Goal: Transaction & Acquisition: Purchase product/service

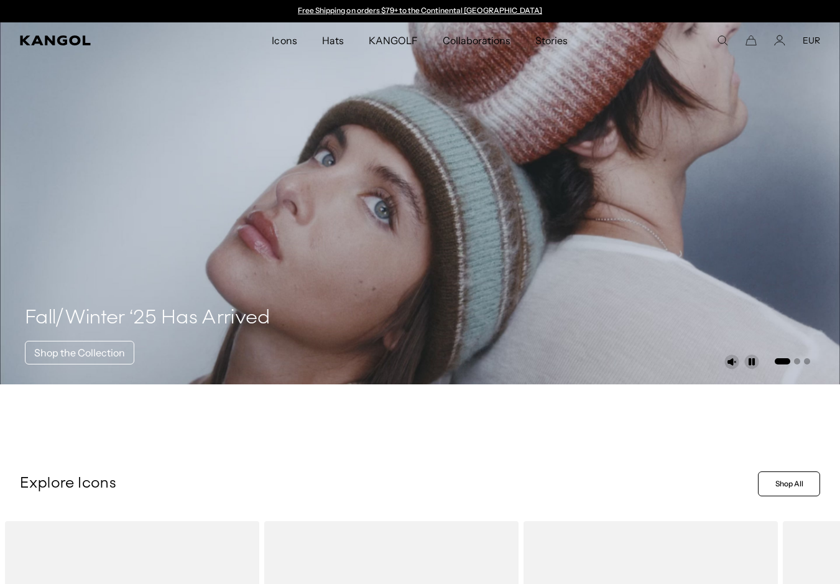
click at [336, 40] on span "Hats" at bounding box center [333, 40] width 22 height 36
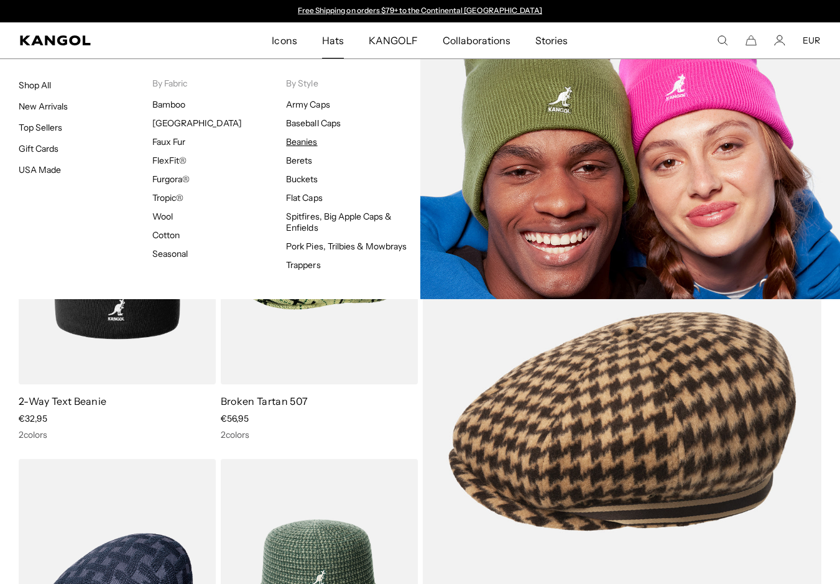
click at [308, 142] on link "Beanies" at bounding box center [301, 141] width 31 height 11
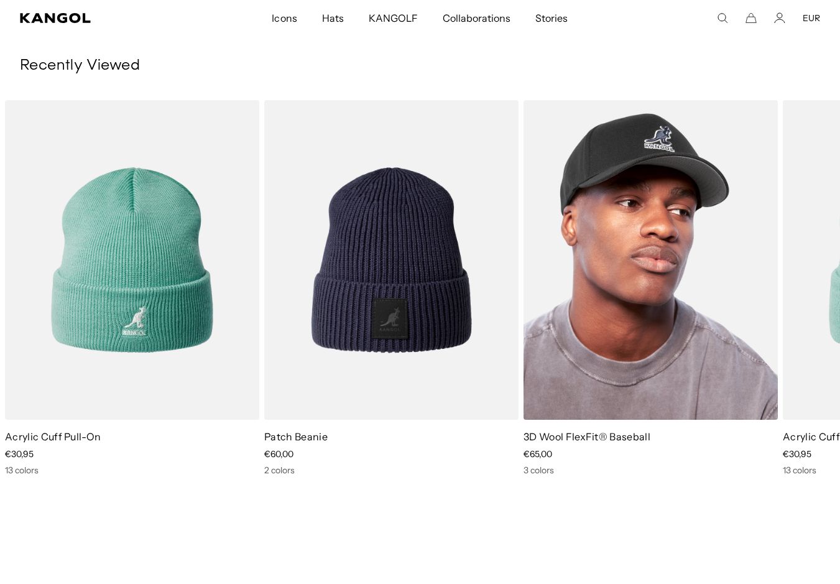
scroll to position [0, 256]
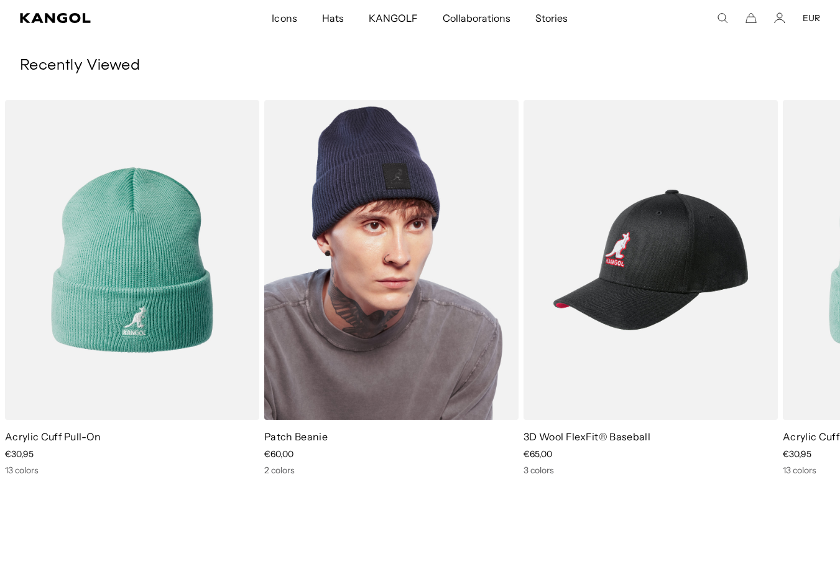
click at [399, 262] on img "2 of 3" at bounding box center [391, 259] width 254 height 319
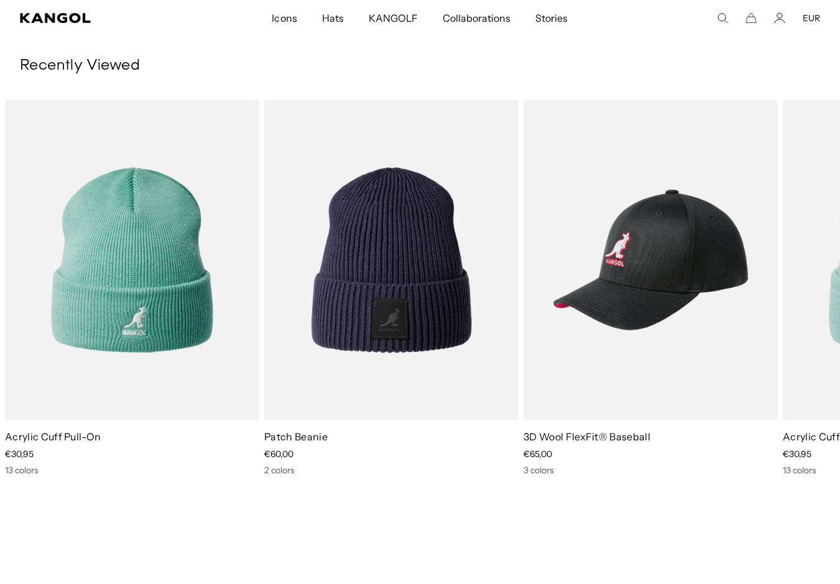
scroll to position [0, 0]
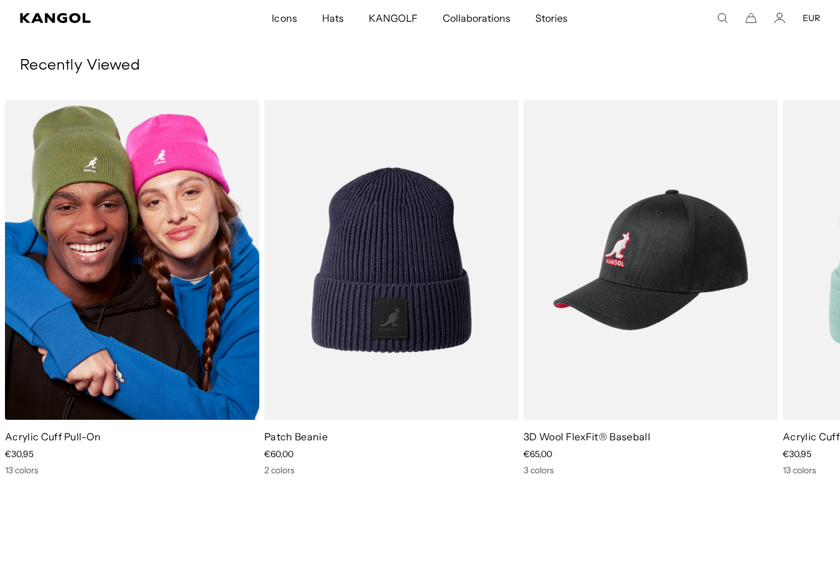
click at [128, 177] on img "1 of 3" at bounding box center [132, 259] width 254 height 319
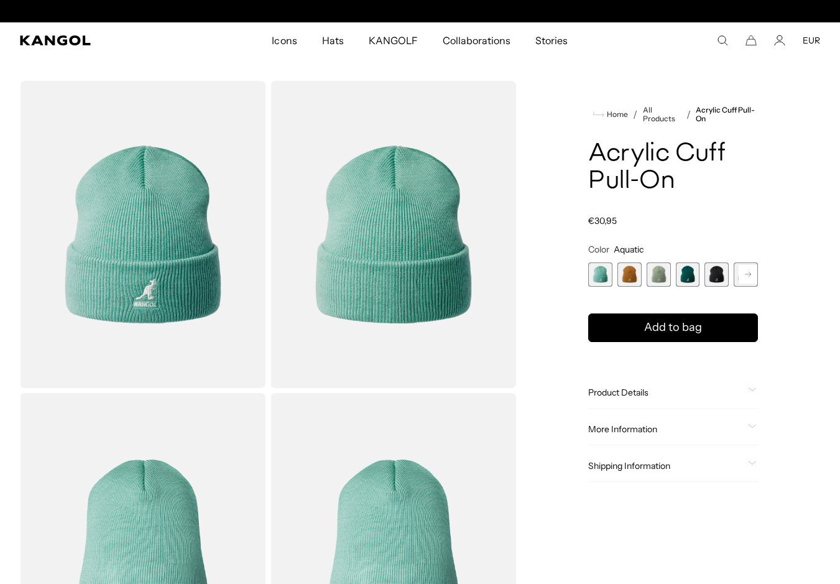
scroll to position [0, 256]
click at [714, 277] on span "5 of 13" at bounding box center [717, 274] width 24 height 24
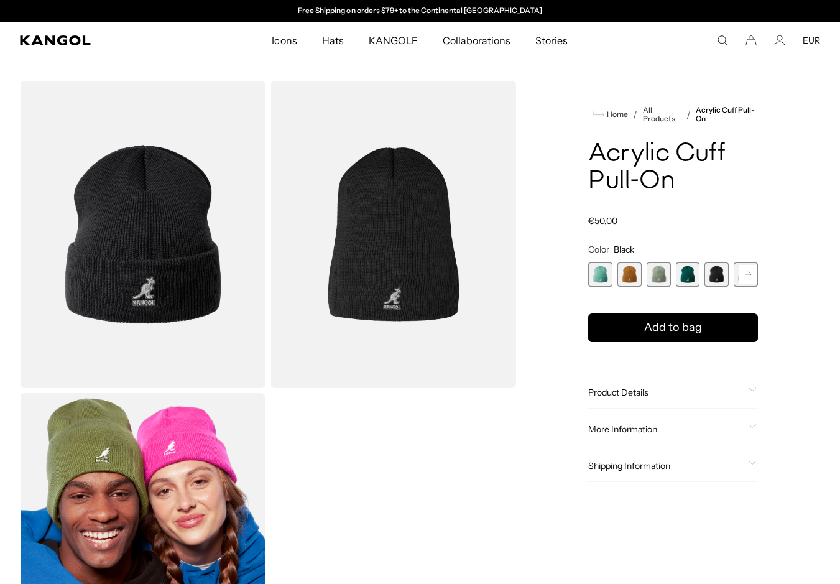
click at [752, 276] on rect at bounding box center [748, 274] width 19 height 19
click at [714, 275] on span "6 of 13" at bounding box center [717, 274] width 24 height 24
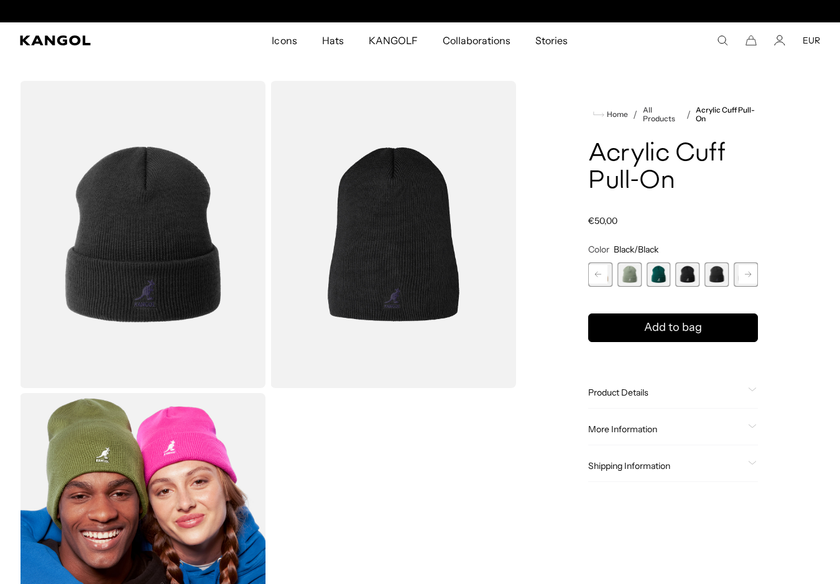
scroll to position [0, 256]
click at [753, 279] on rect at bounding box center [748, 274] width 19 height 19
click at [726, 276] on span "7 of 13" at bounding box center [717, 274] width 24 height 24
click at [744, 277] on rect at bounding box center [748, 274] width 19 height 19
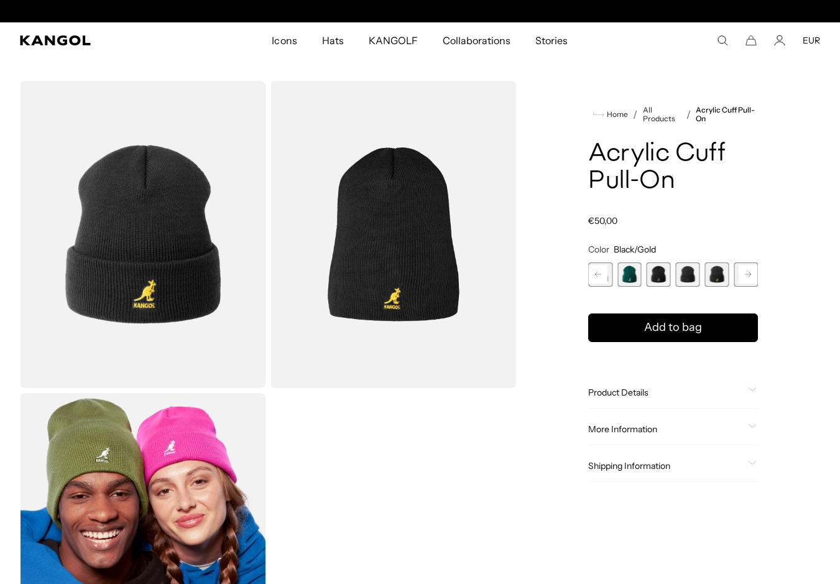
scroll to position [0, 256]
click at [744, 277] on rect at bounding box center [748, 274] width 19 height 19
click at [718, 276] on span "9 of 13" at bounding box center [717, 274] width 24 height 24
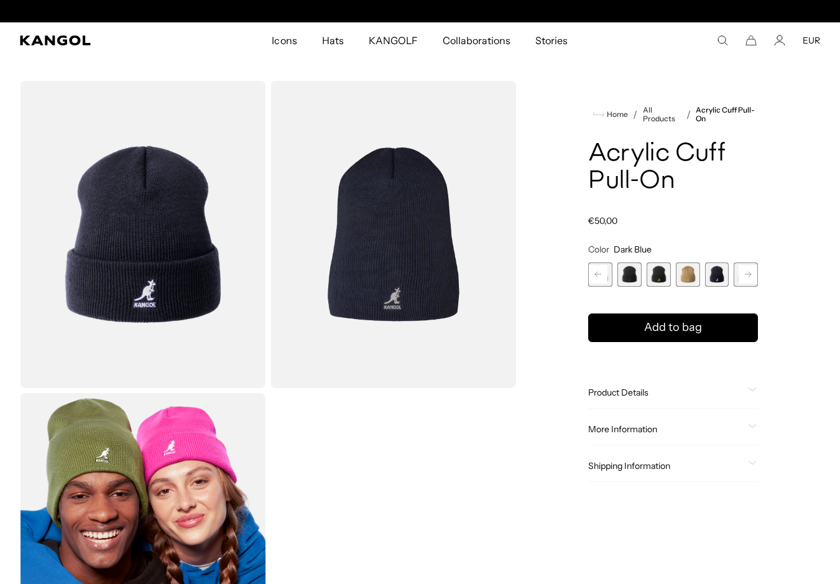
scroll to position [0, 256]
click at [664, 275] on span "7 of 13" at bounding box center [659, 274] width 24 height 24
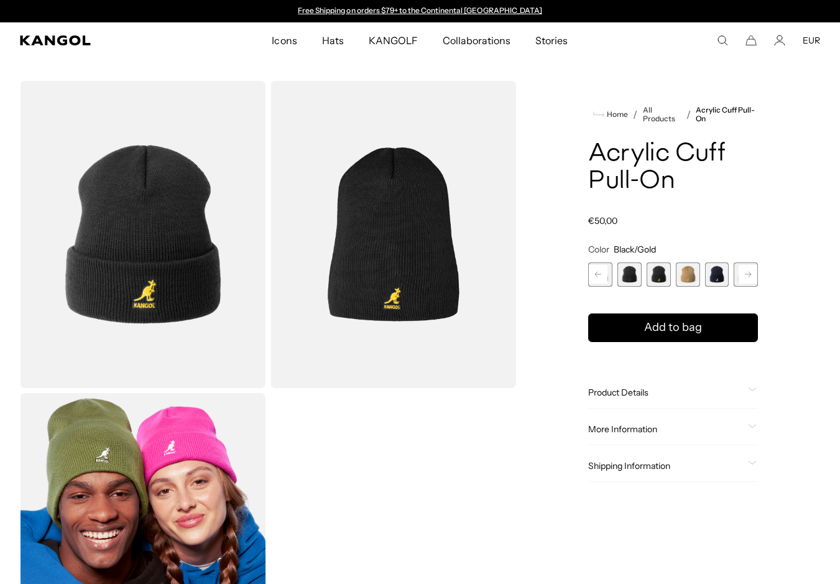
click at [636, 274] on span "6 of 13" at bounding box center [630, 274] width 24 height 24
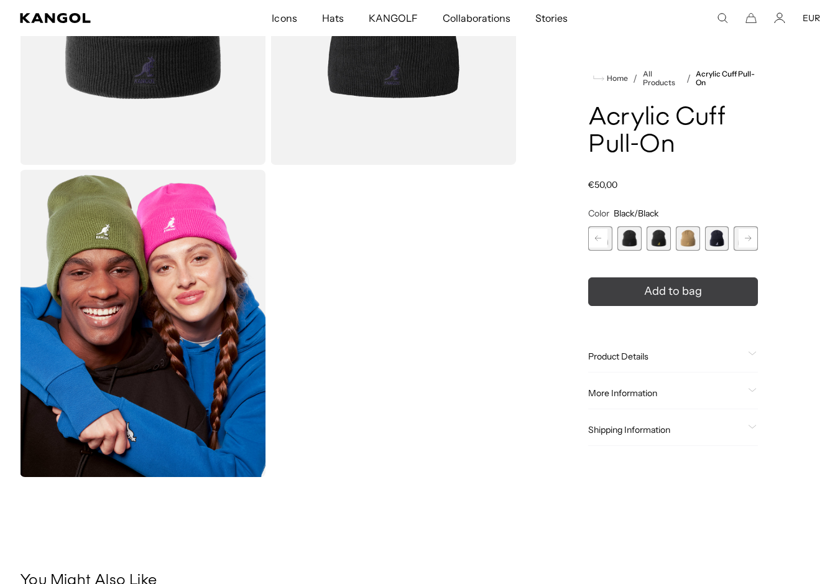
click at [661, 294] on span "Add to bag" at bounding box center [673, 291] width 58 height 17
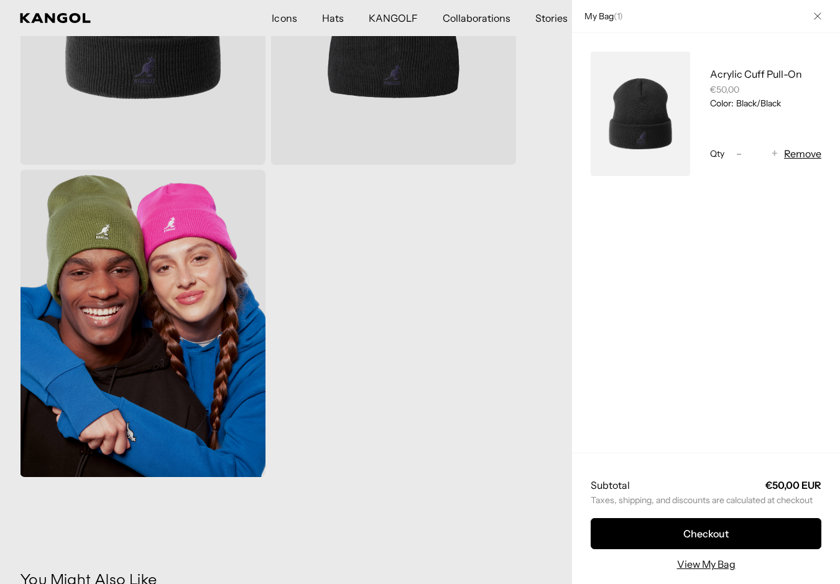
scroll to position [0, 256]
click at [822, 18] on icon "Close" at bounding box center [817, 15] width 7 height 7
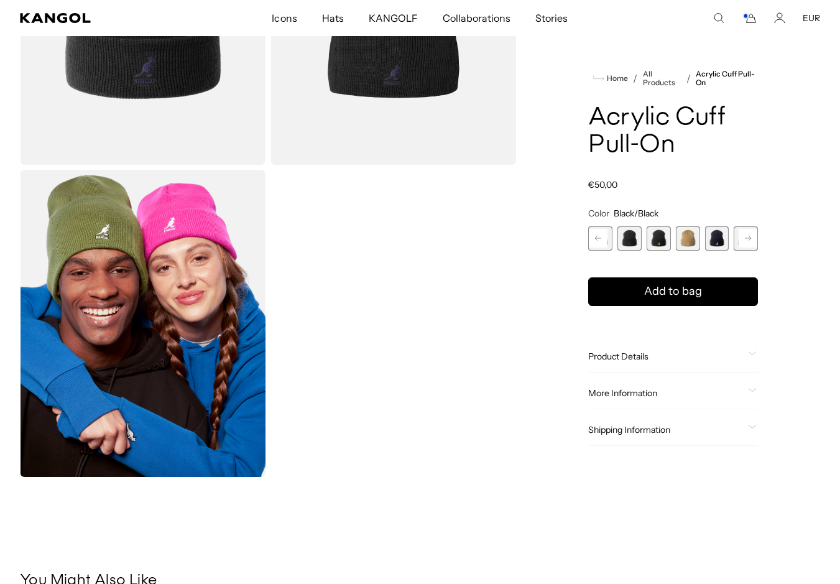
scroll to position [0, 0]
click at [720, 236] on span "9 of 13" at bounding box center [717, 238] width 24 height 24
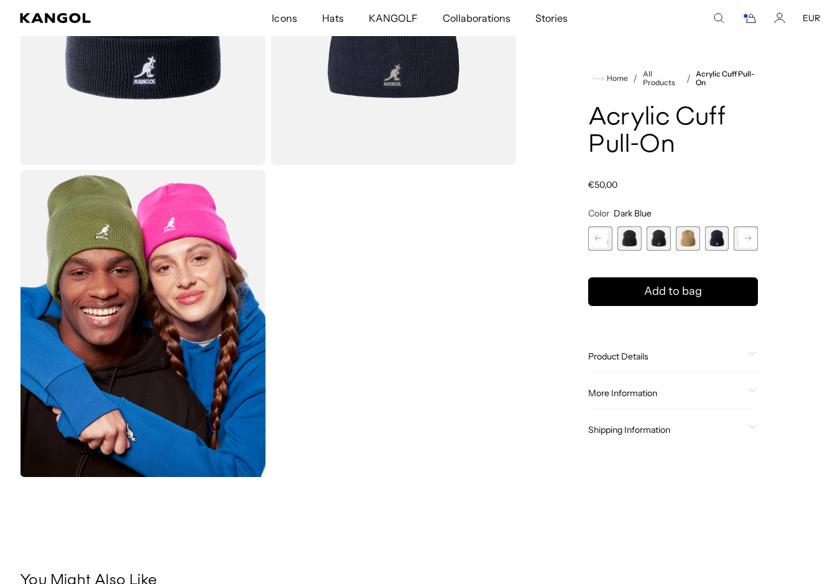
scroll to position [0, 256]
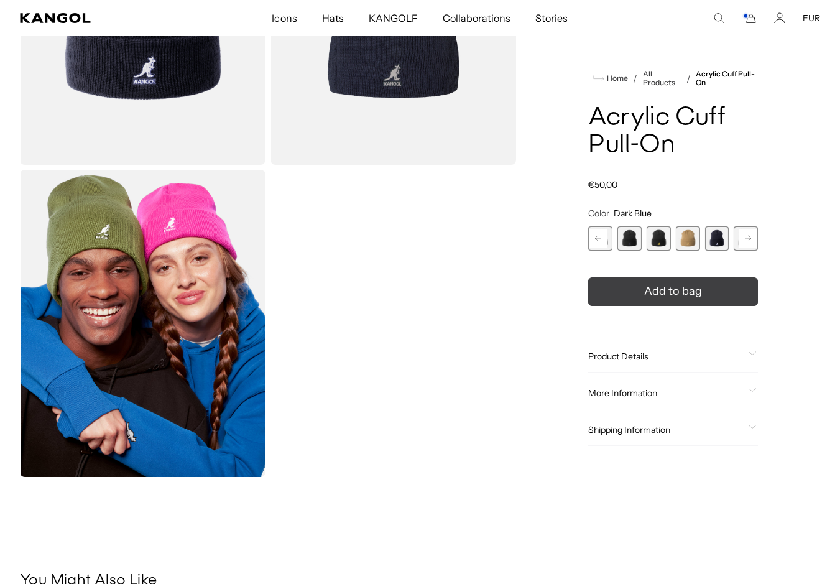
click at [649, 294] on span "Add to bag" at bounding box center [673, 291] width 58 height 17
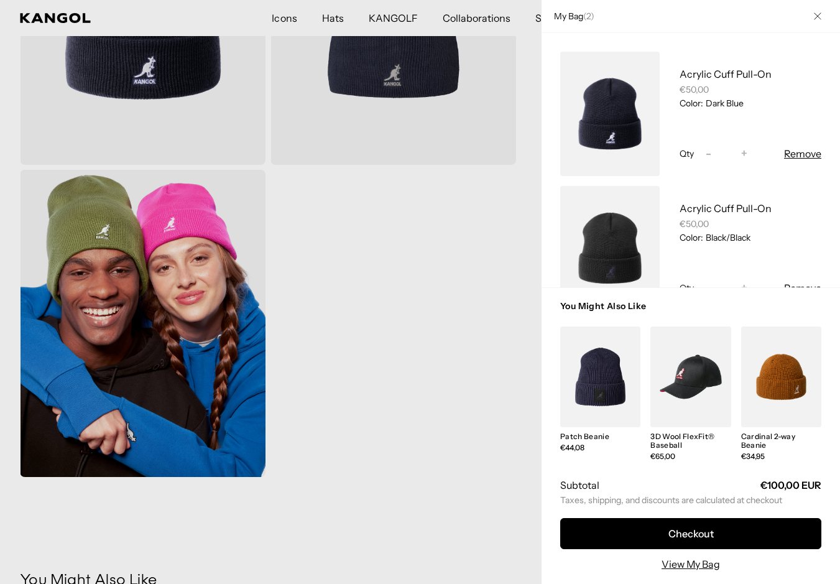
scroll to position [0, 0]
click at [822, 15] on icon "Close" at bounding box center [817, 15] width 7 height 7
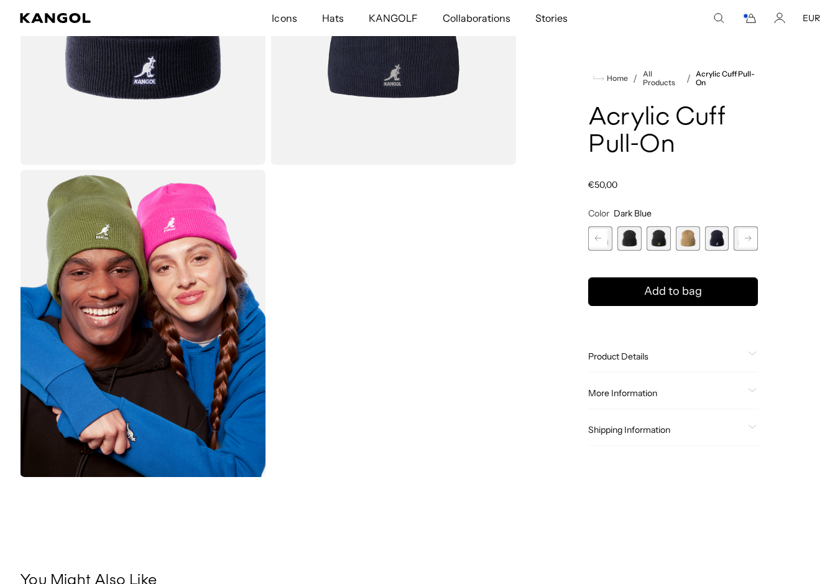
click at [746, 236] on rect at bounding box center [748, 238] width 19 height 19
click at [721, 235] on span "10 of 13" at bounding box center [717, 238] width 24 height 24
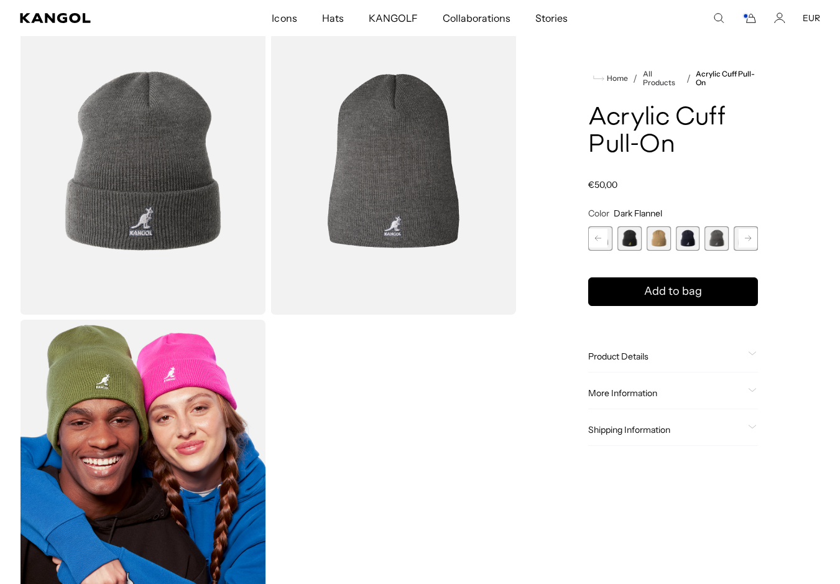
click at [744, 238] on rect at bounding box center [748, 238] width 19 height 19
click at [724, 238] on span "12 of 13" at bounding box center [717, 238] width 24 height 24
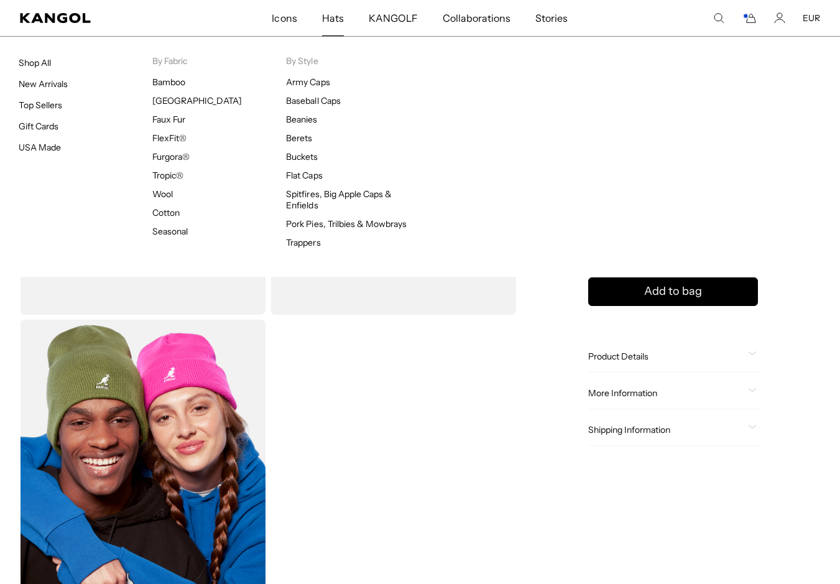
scroll to position [0, 256]
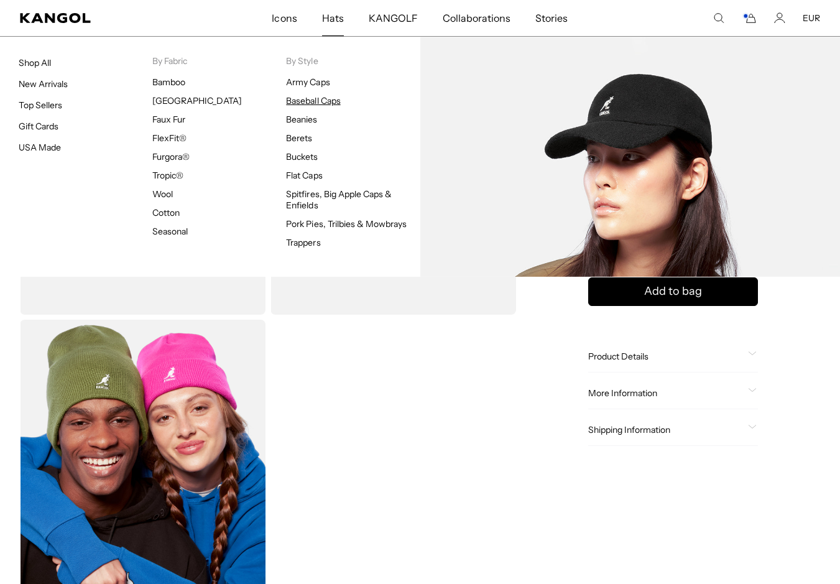
click at [328, 100] on link "Baseball Caps" at bounding box center [313, 100] width 54 height 11
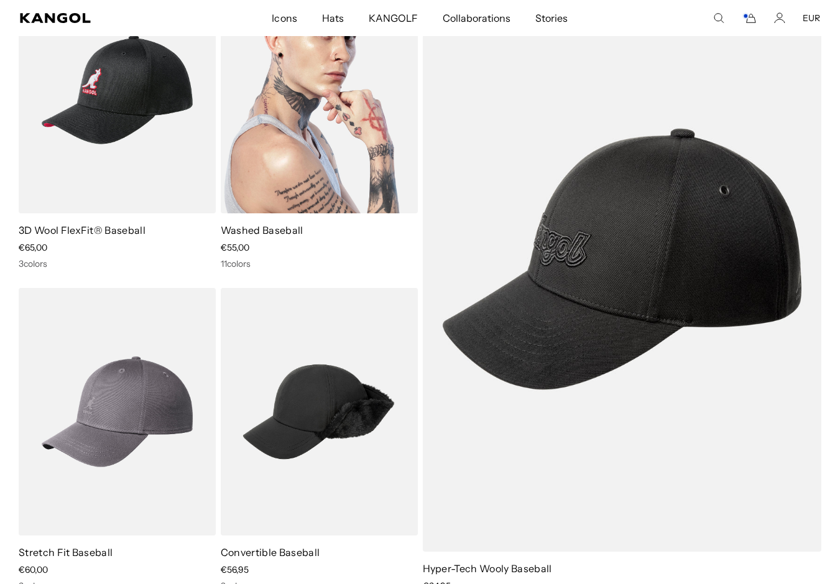
scroll to position [0, 256]
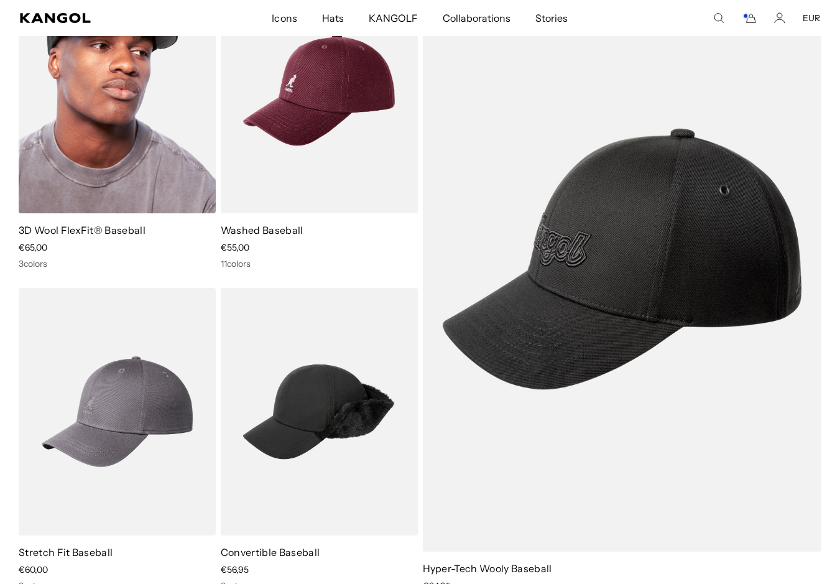
click at [182, 119] on img at bounding box center [117, 90] width 197 height 248
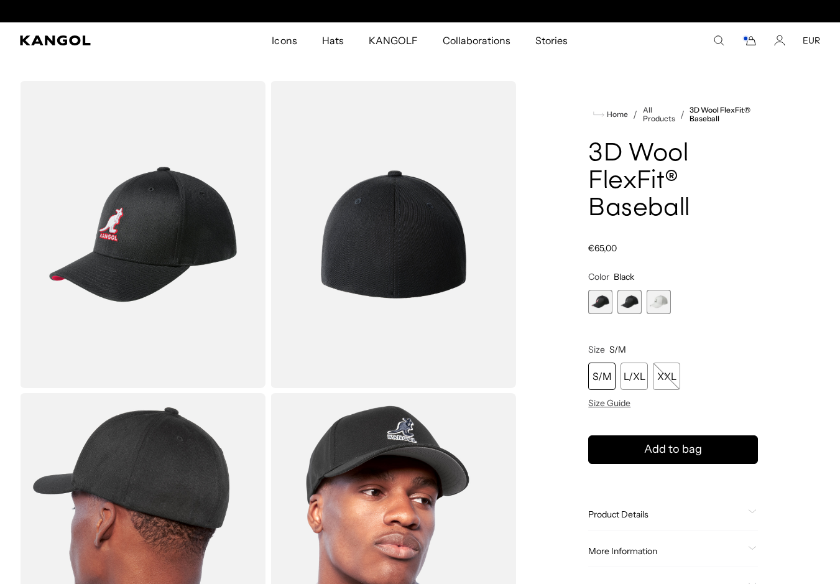
click at [596, 302] on span "1 of 3" at bounding box center [600, 302] width 24 height 24
click at [626, 305] on span "2 of 3" at bounding box center [630, 302] width 24 height 24
click at [608, 373] on div "S/M" at bounding box center [601, 376] width 27 height 27
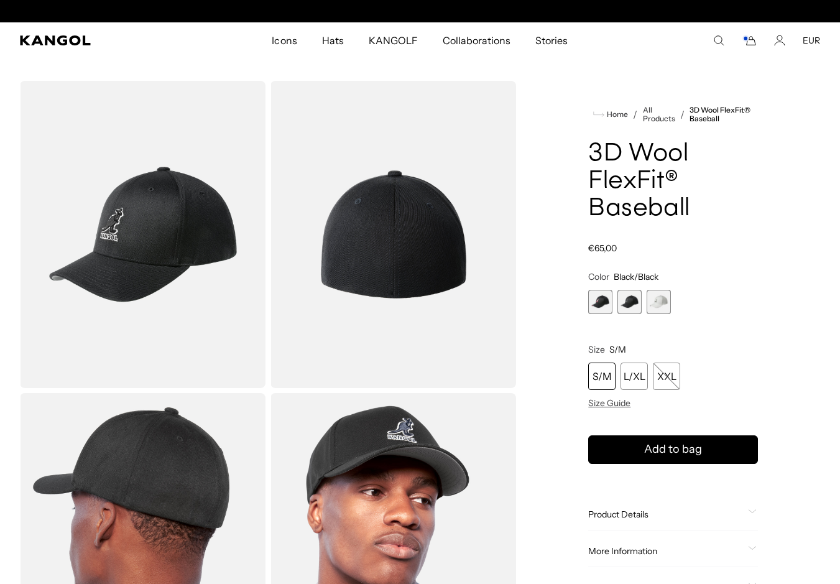
scroll to position [0, 0]
click at [606, 380] on div "S/M" at bounding box center [601, 376] width 27 height 27
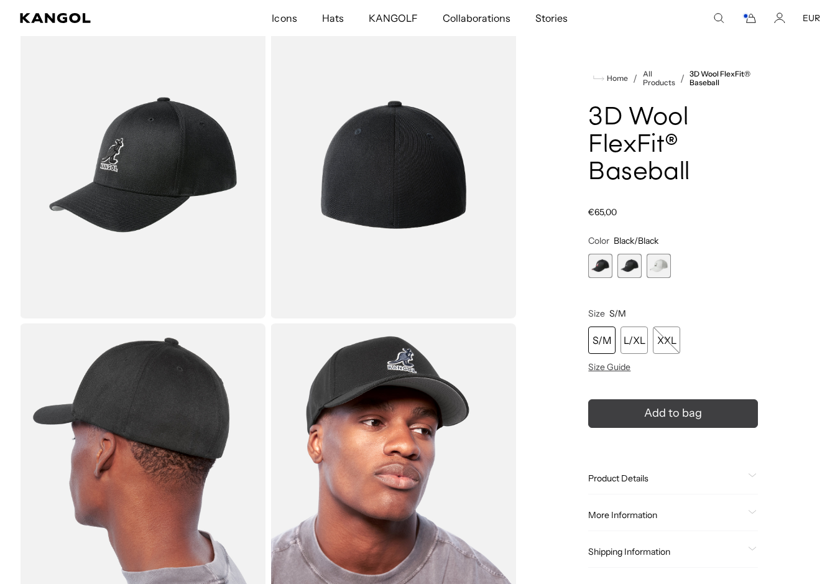
scroll to position [0, 256]
click at [633, 414] on button "Add to bag" at bounding box center [673, 413] width 170 height 29
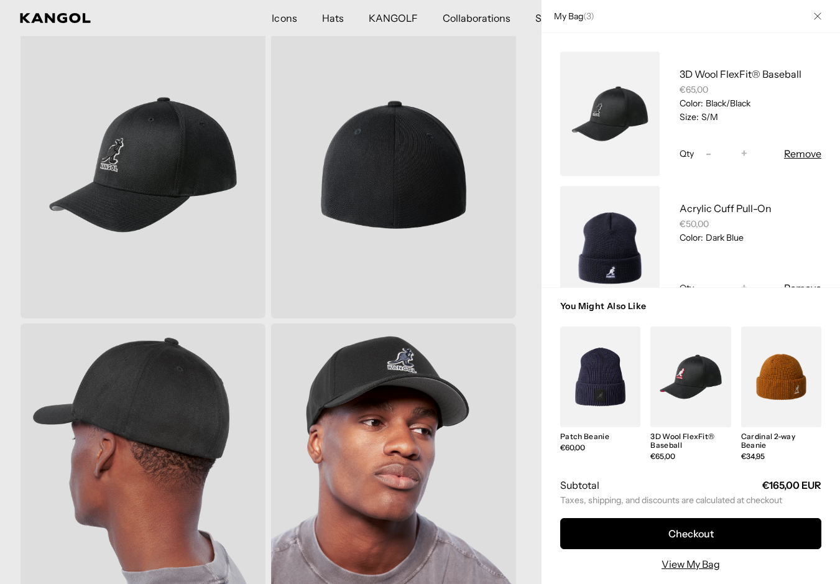
click at [822, 14] on icon "Close" at bounding box center [817, 15] width 7 height 7
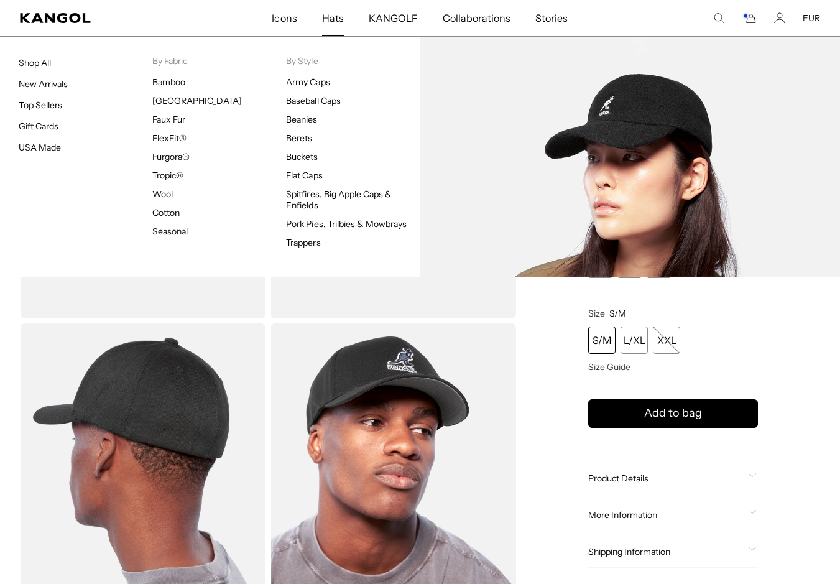
scroll to position [0, 0]
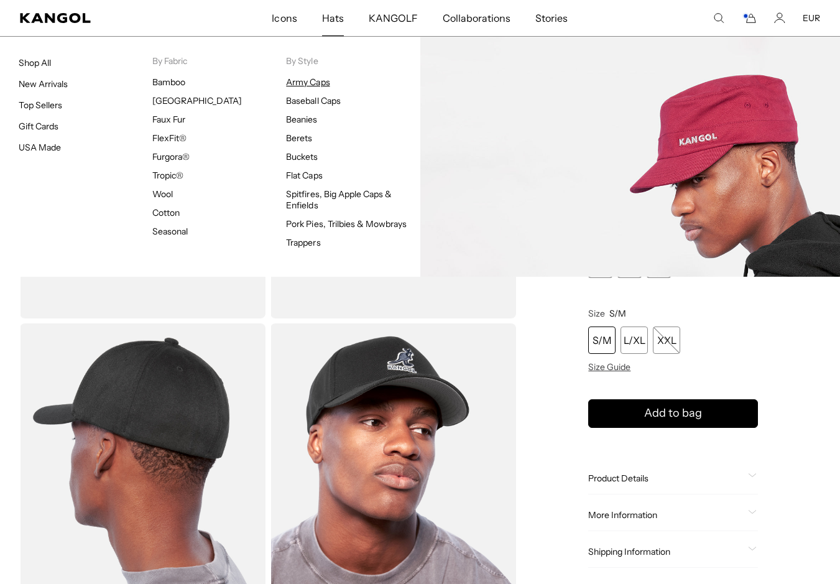
click at [318, 83] on link "Army Caps" at bounding box center [308, 81] width 44 height 11
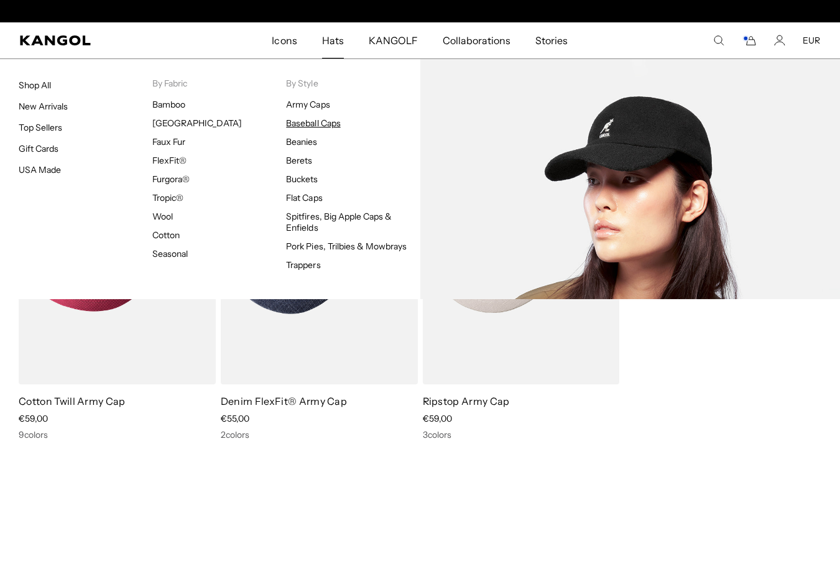
scroll to position [0, 256]
click at [317, 121] on link "Baseball Caps" at bounding box center [313, 123] width 54 height 11
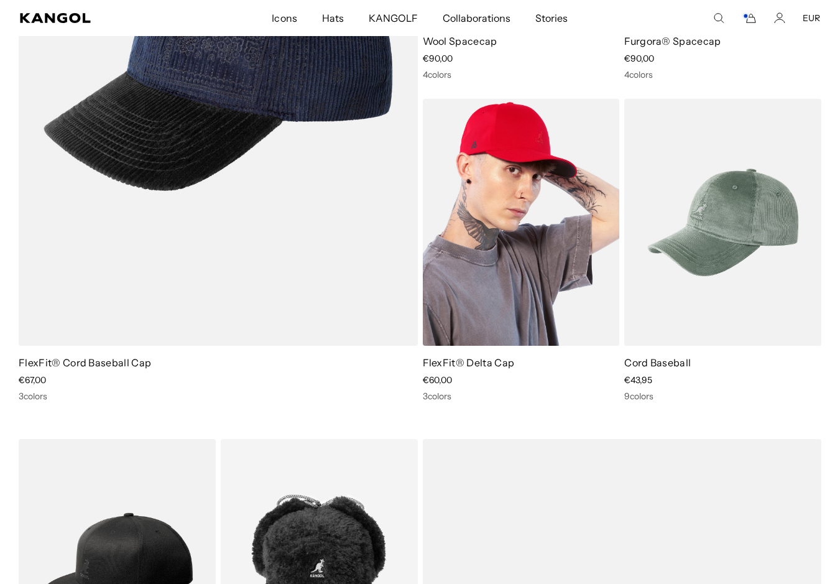
scroll to position [0, 256]
click at [522, 177] on img at bounding box center [521, 223] width 197 height 248
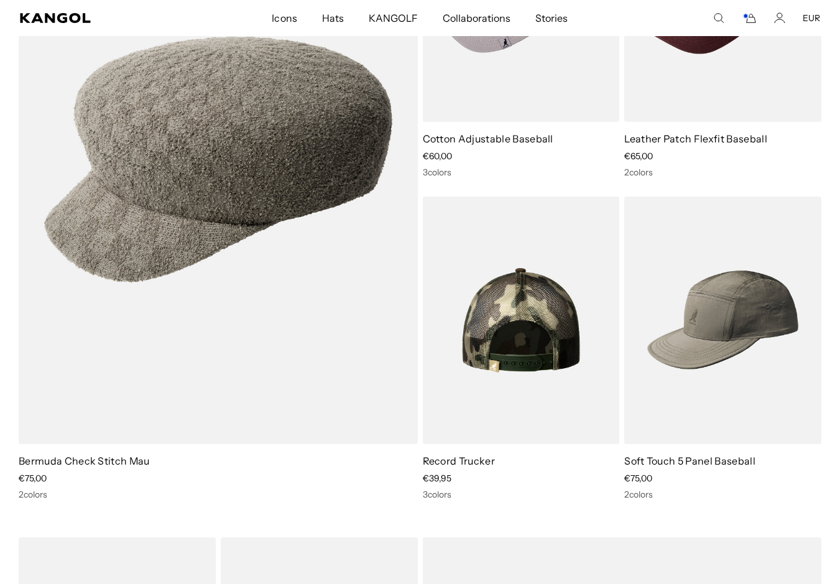
scroll to position [3577, 0]
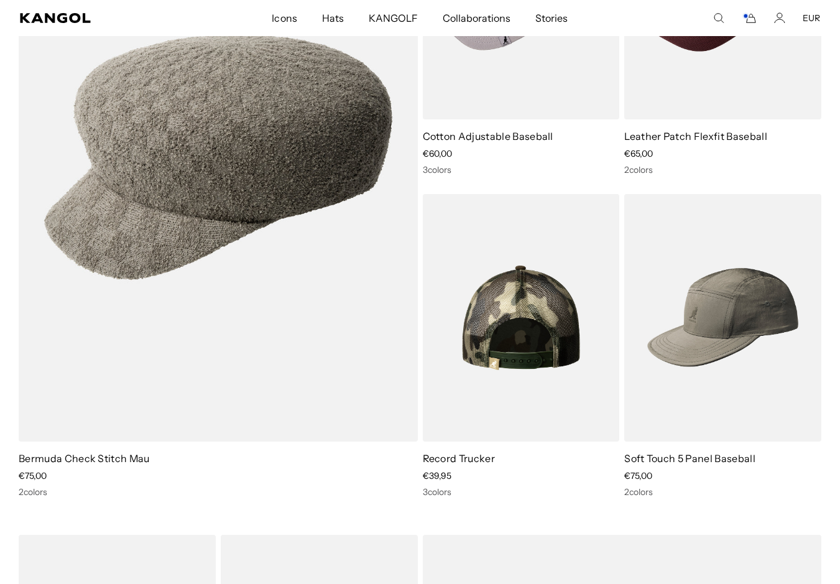
click at [508, 289] on img at bounding box center [521, 318] width 197 height 248
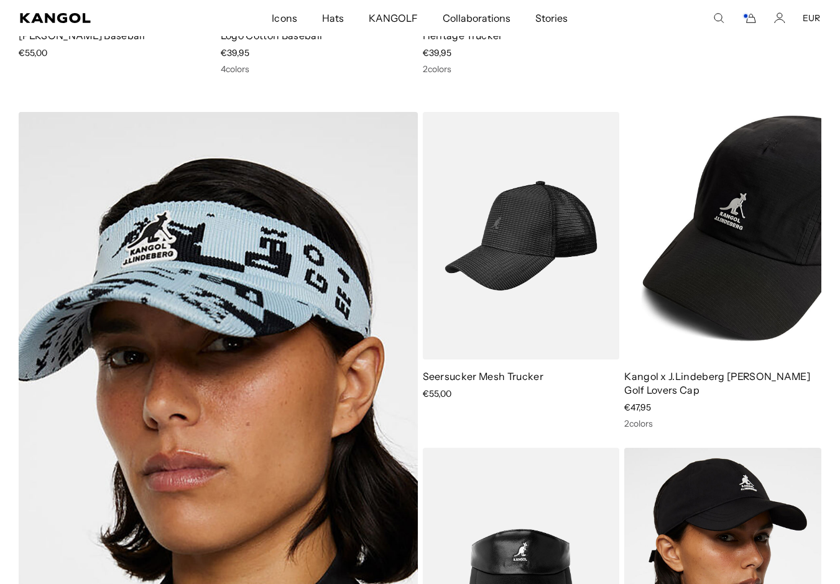
scroll to position [0, 256]
click at [705, 197] on img at bounding box center [722, 236] width 197 height 248
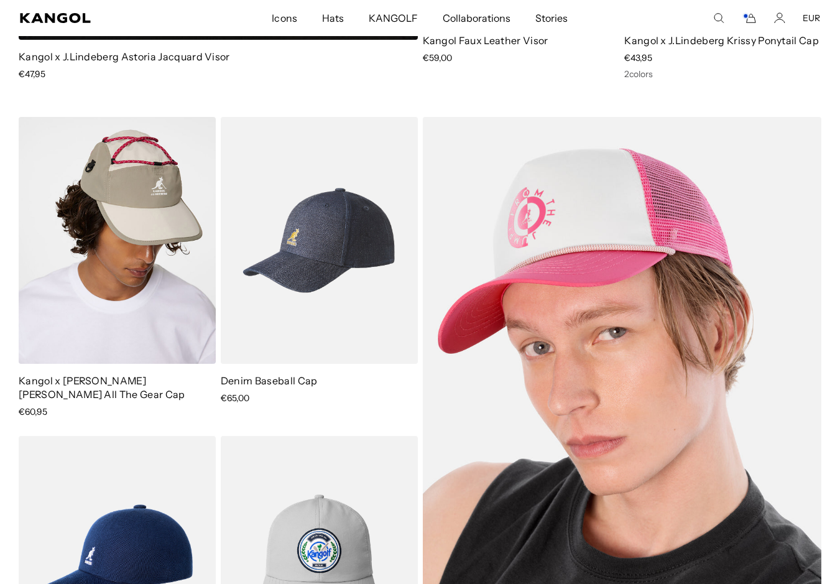
scroll to position [0, 0]
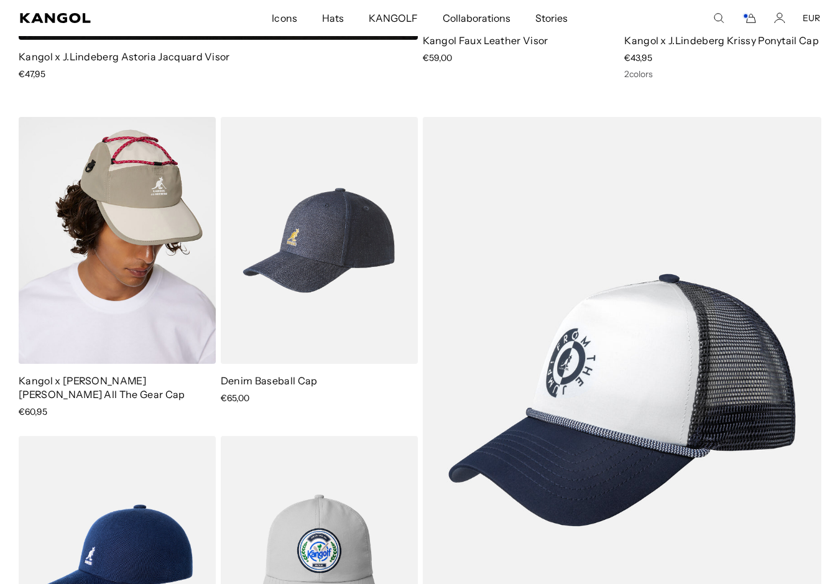
click at [346, 241] on img at bounding box center [319, 241] width 197 height 248
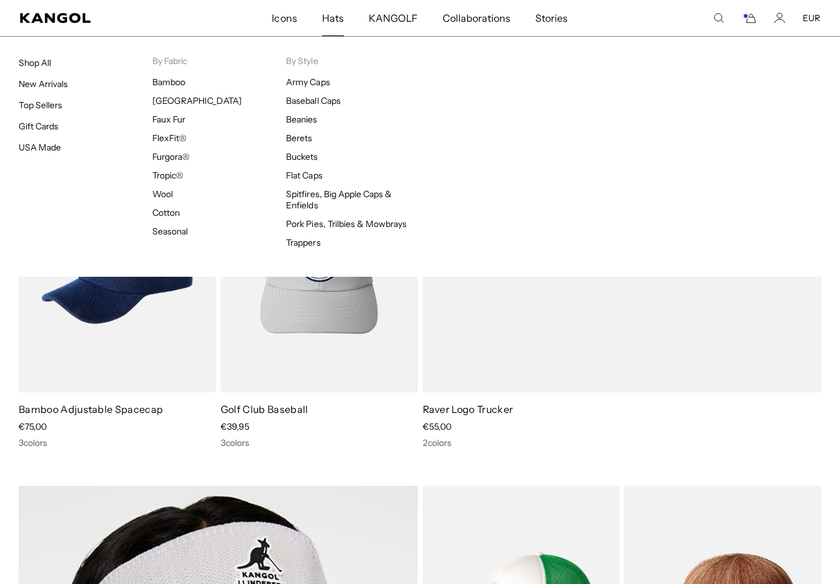
scroll to position [0, 256]
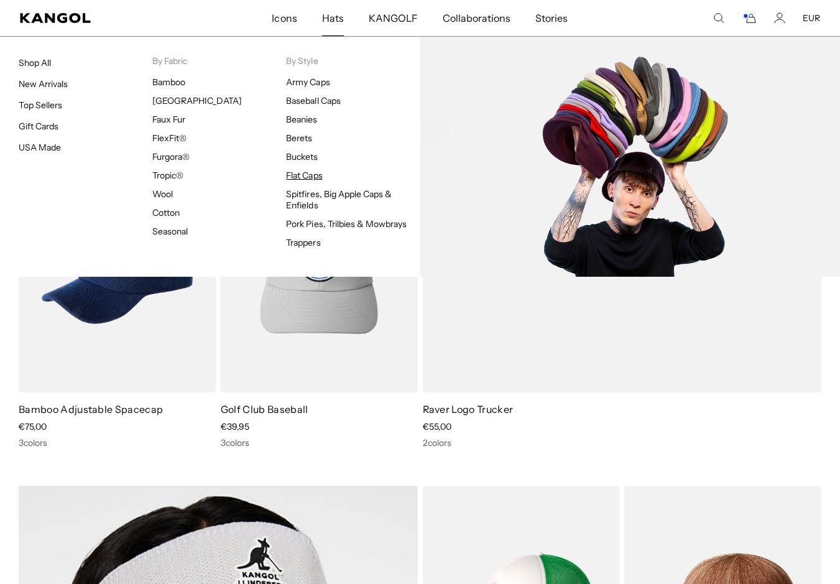
click at [305, 178] on link "Flat Caps" at bounding box center [304, 175] width 36 height 11
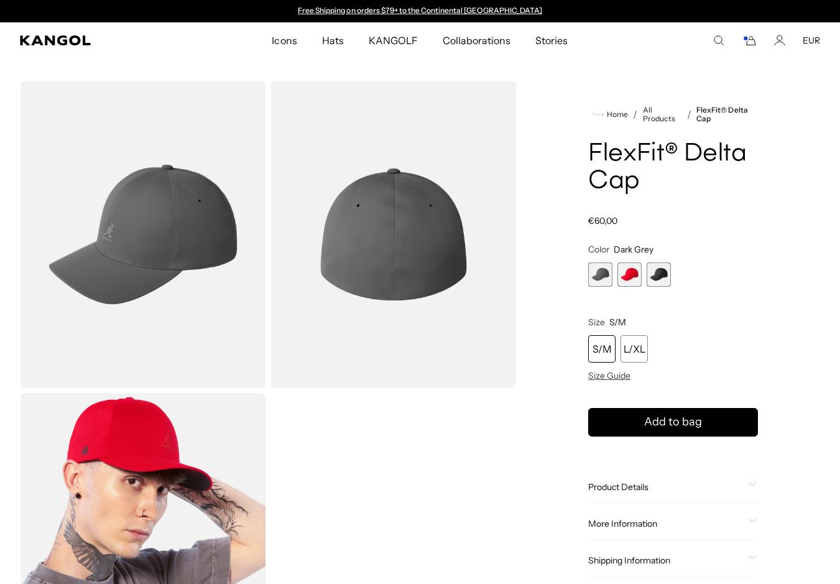
click at [655, 274] on span "3 of 3" at bounding box center [659, 274] width 24 height 24
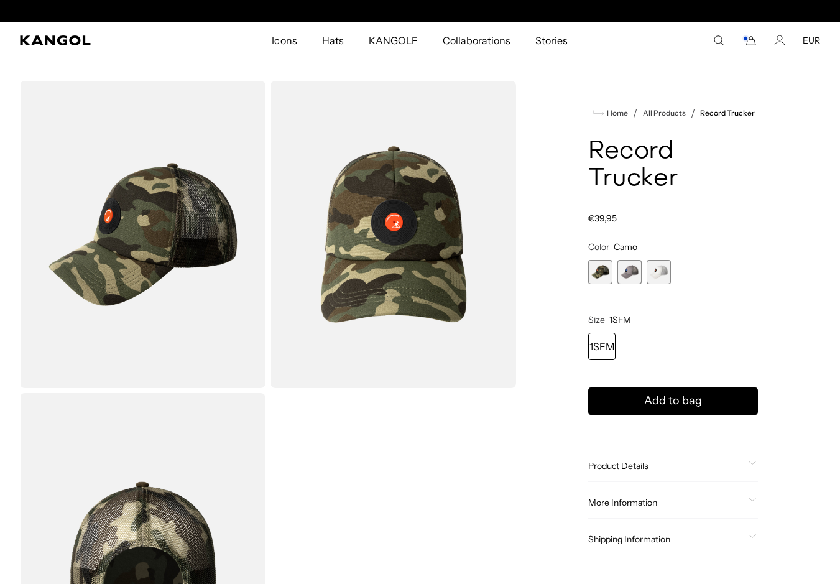
scroll to position [0, 256]
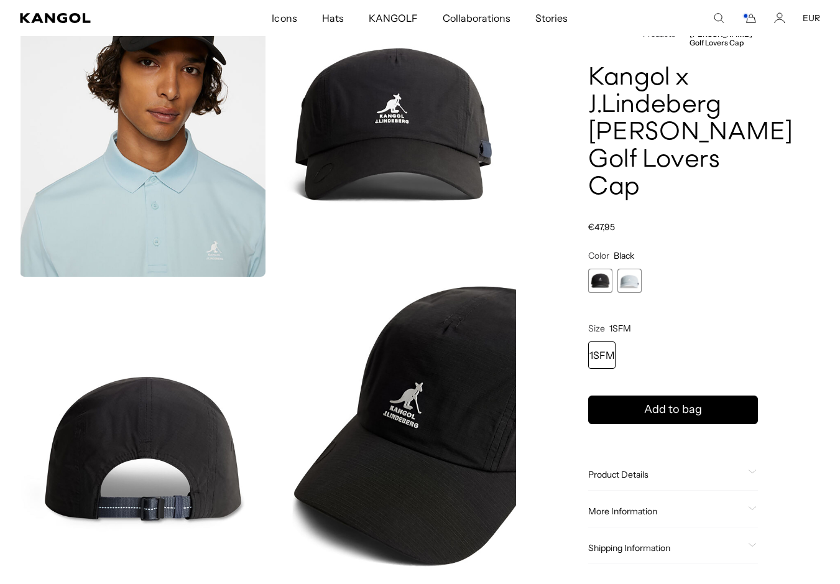
scroll to position [146, 0]
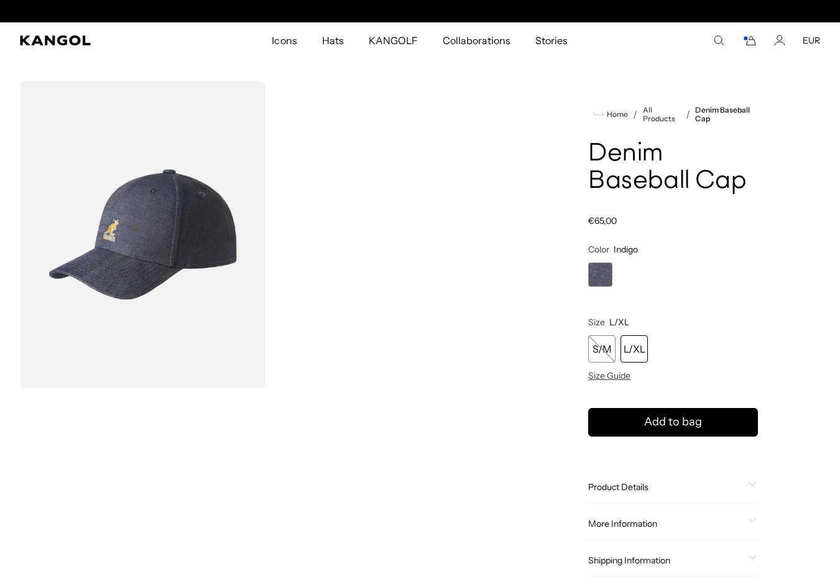
scroll to position [0, 256]
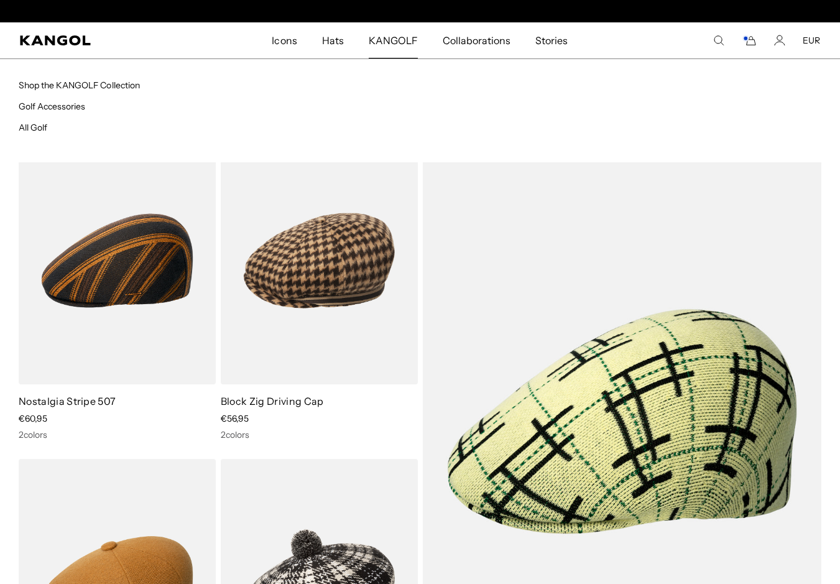
scroll to position [0, 256]
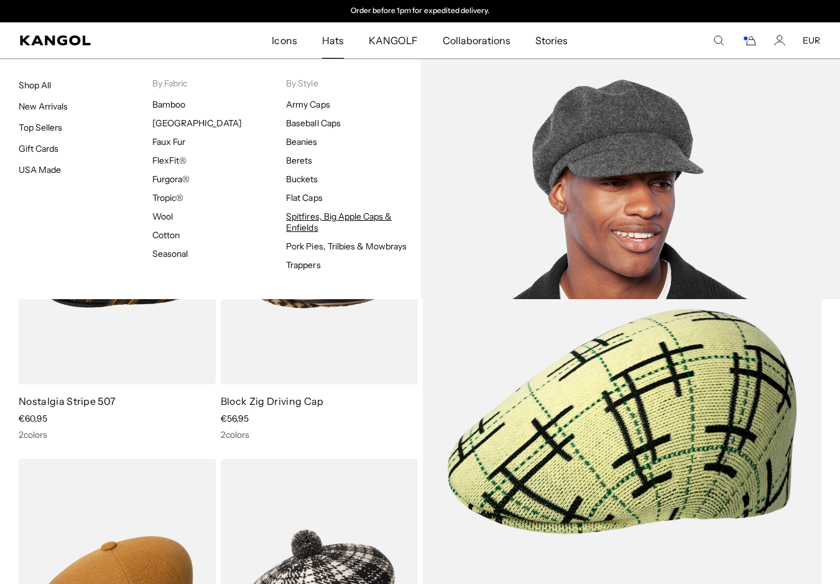
click at [317, 218] on link "Spitfires, Big Apple Caps & Enfields" at bounding box center [339, 222] width 106 height 22
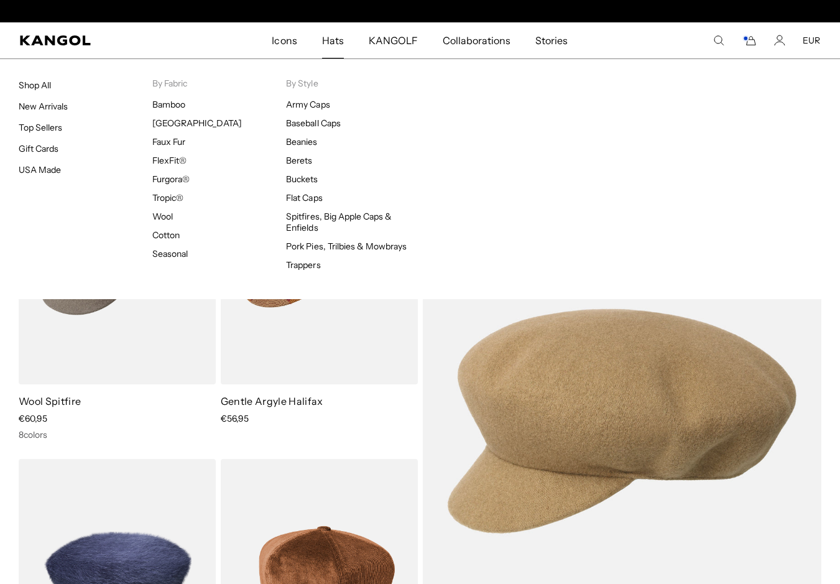
scroll to position [0, 256]
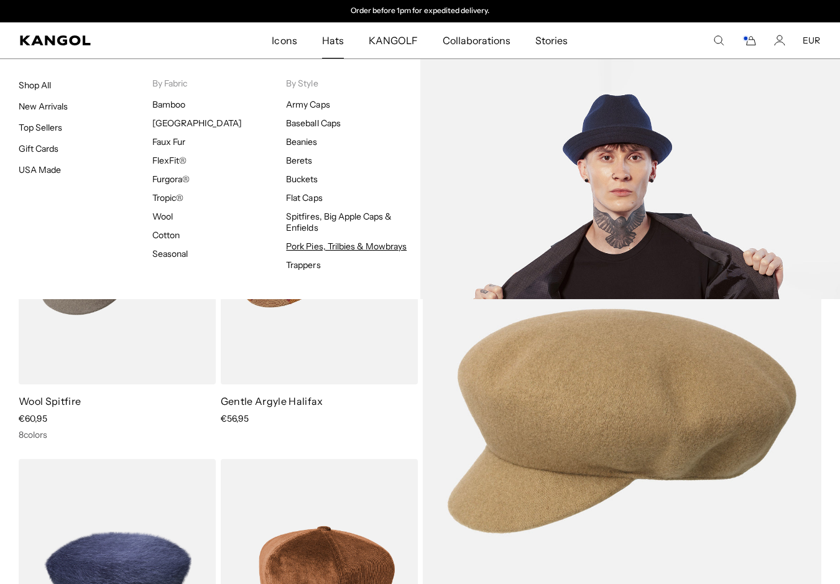
click at [338, 243] on link "Pork Pies, Trilbies & Mowbrays" at bounding box center [346, 246] width 121 height 11
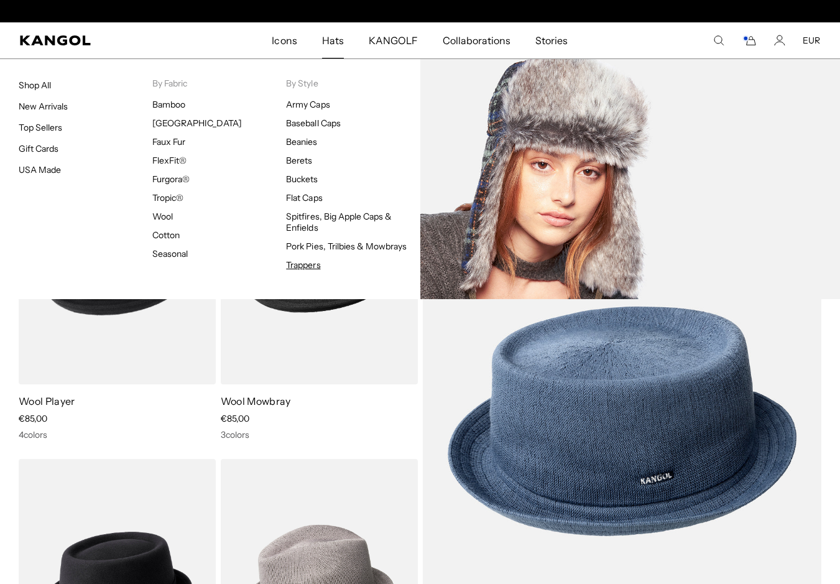
scroll to position [0, 256]
click at [317, 266] on link "Trappers" at bounding box center [303, 264] width 34 height 11
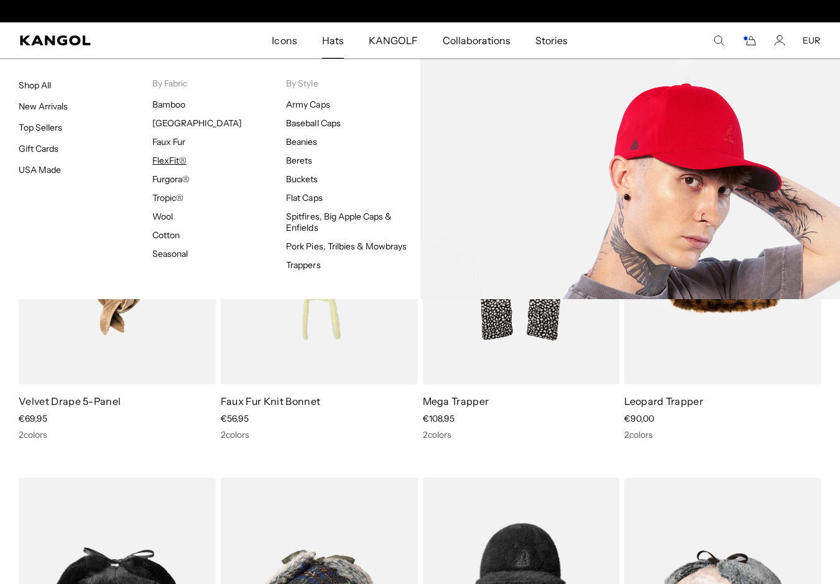
scroll to position [0, 256]
click at [174, 160] on link "FlexFit®" at bounding box center [169, 160] width 34 height 11
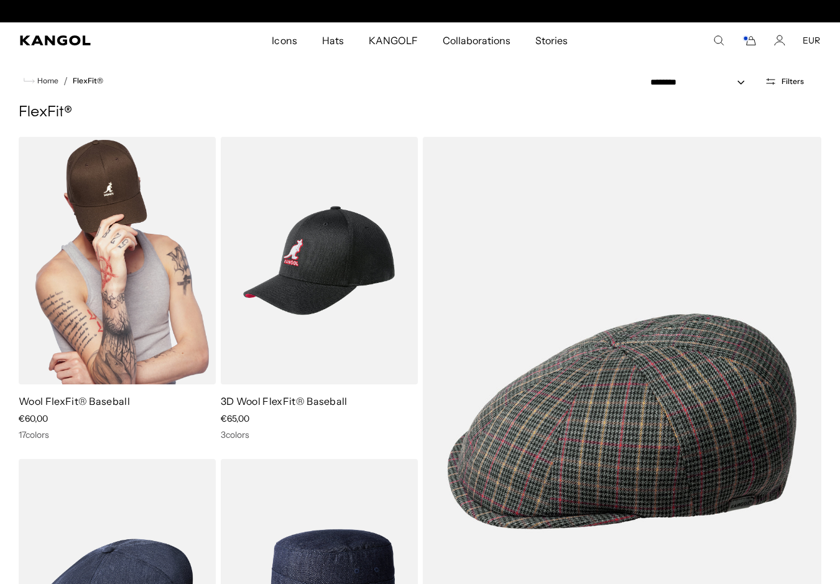
scroll to position [0, 256]
click at [141, 222] on img at bounding box center [117, 261] width 197 height 248
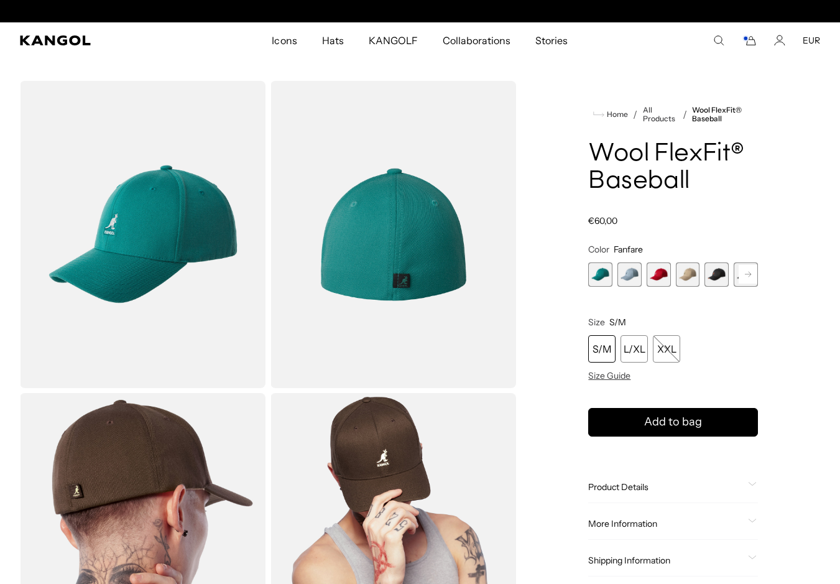
scroll to position [0, 256]
click at [722, 274] on span "5 of 17" at bounding box center [717, 274] width 24 height 24
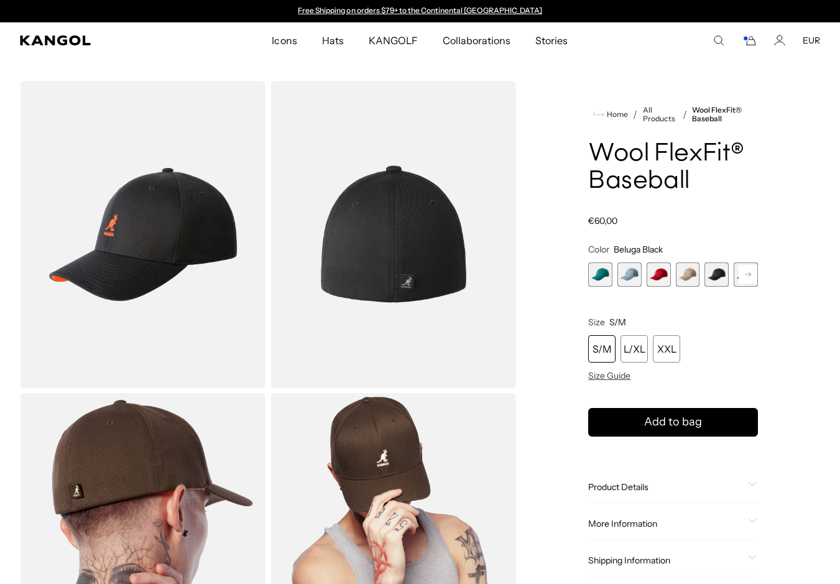
click at [744, 277] on rect at bounding box center [748, 274] width 19 height 19
click at [725, 276] on span "6 of 17" at bounding box center [717, 274] width 24 height 24
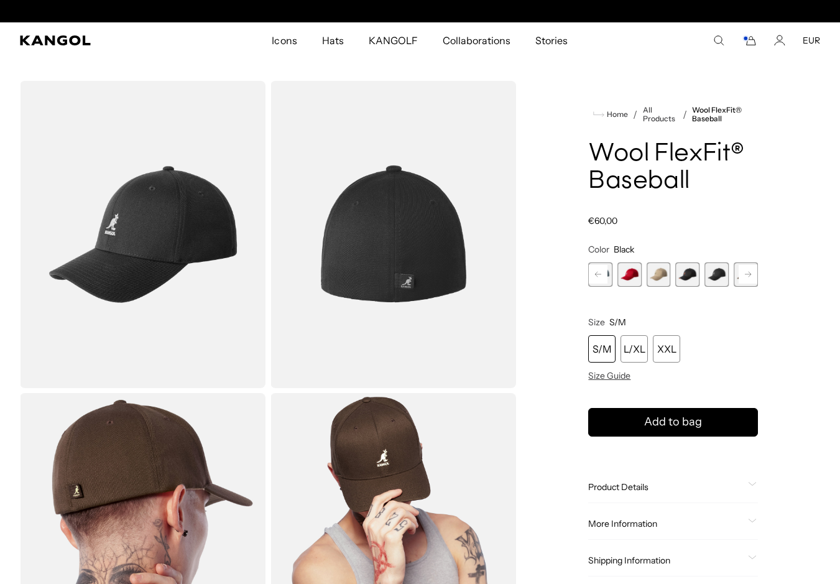
scroll to position [0, 256]
click at [742, 276] on rect at bounding box center [748, 274] width 19 height 19
click at [725, 276] on span "7 of 17" at bounding box center [717, 274] width 24 height 24
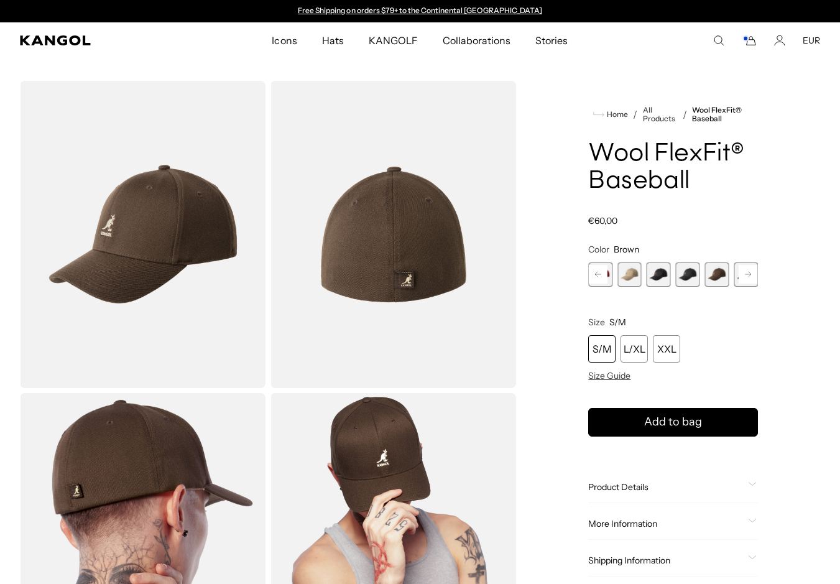
click at [744, 274] on rect at bounding box center [748, 274] width 19 height 19
click at [716, 273] on span "8 of 17" at bounding box center [717, 274] width 24 height 24
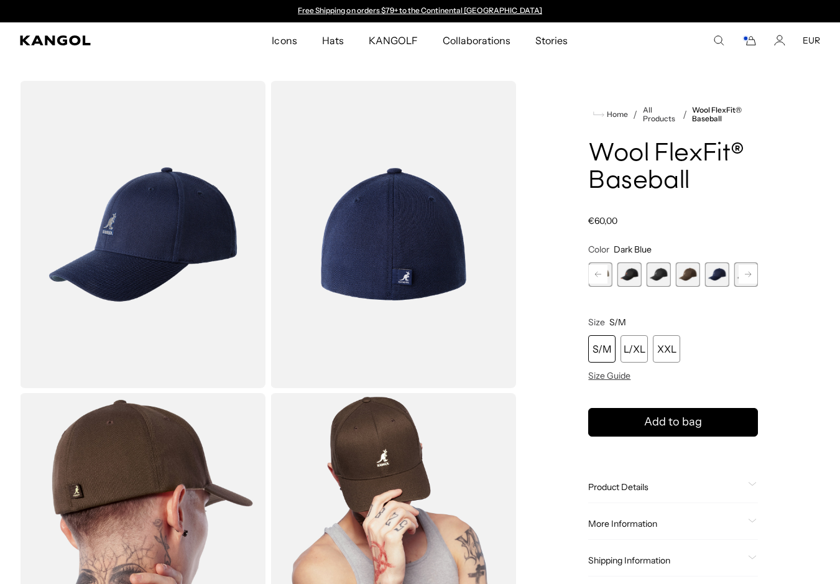
click at [744, 273] on rect at bounding box center [748, 274] width 19 height 19
click at [695, 274] on span "9 of 17" at bounding box center [688, 274] width 24 height 24
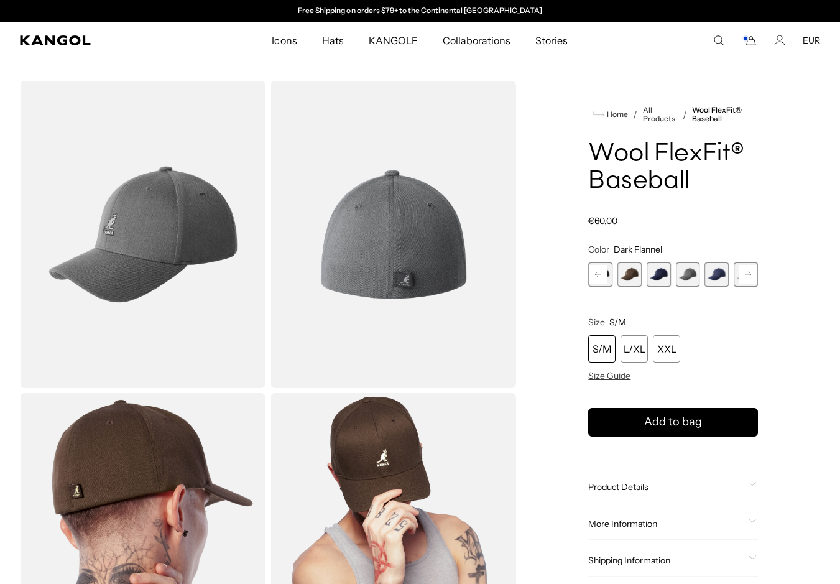
click at [745, 274] on icon at bounding box center [748, 274] width 6 height 5
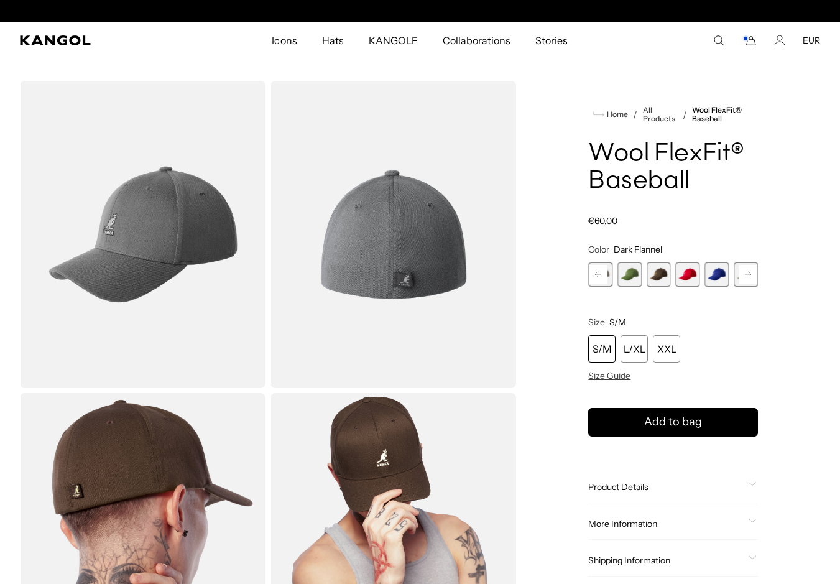
scroll to position [0, 256]
click at [662, 272] on span "13 of 17" at bounding box center [659, 274] width 24 height 24
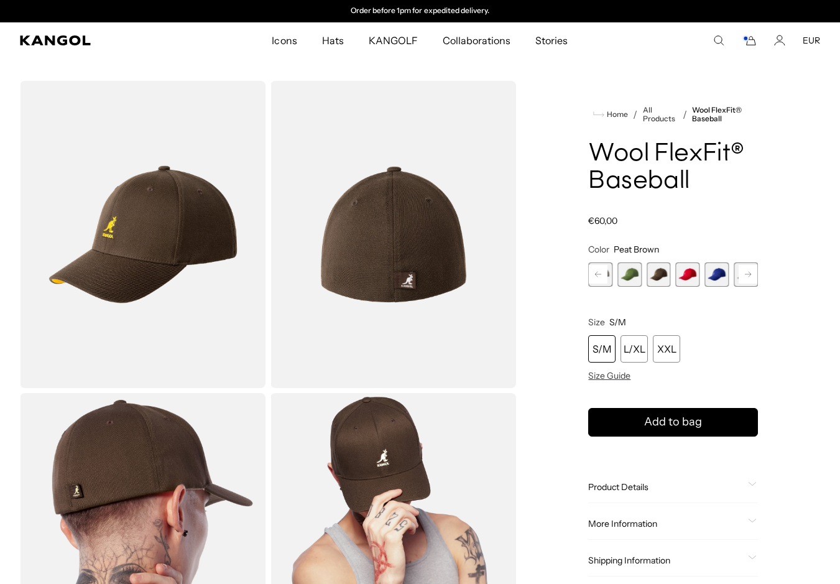
click at [749, 274] on icon at bounding box center [748, 274] width 6 height 5
click at [749, 274] on span "17 of 17" at bounding box center [746, 274] width 24 height 24
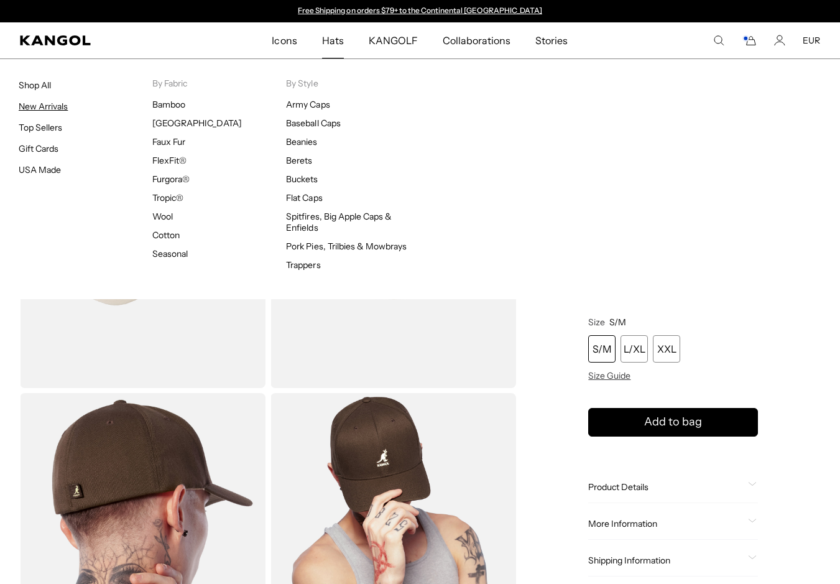
click at [37, 108] on link "New Arrivals" at bounding box center [43, 106] width 49 height 11
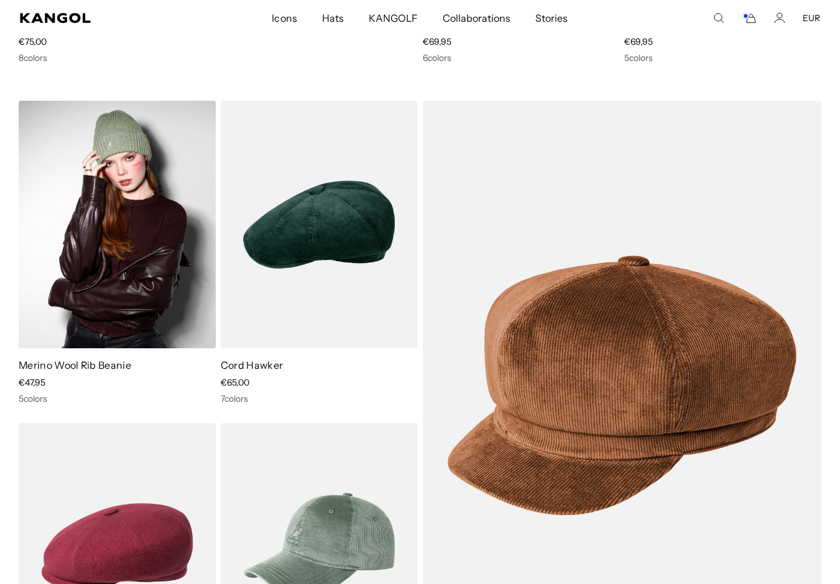
scroll to position [6614, 0]
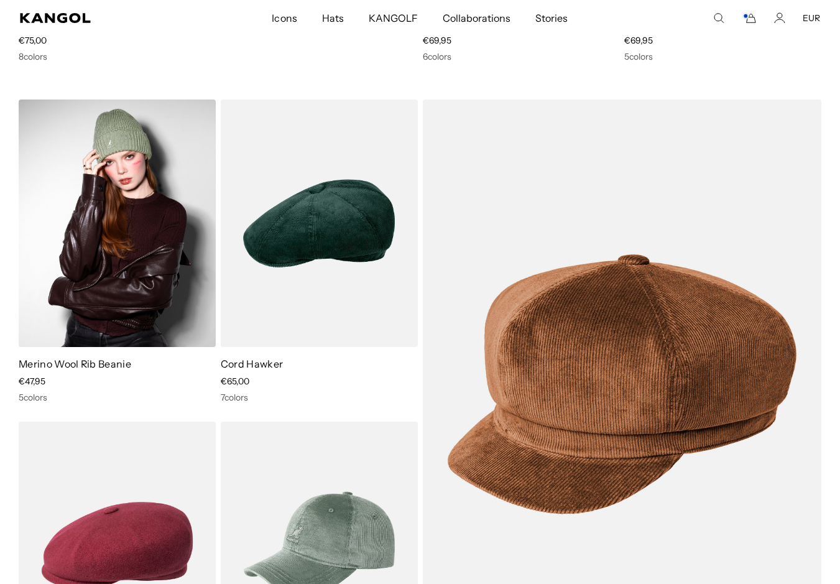
click at [130, 177] on img at bounding box center [117, 224] width 197 height 248
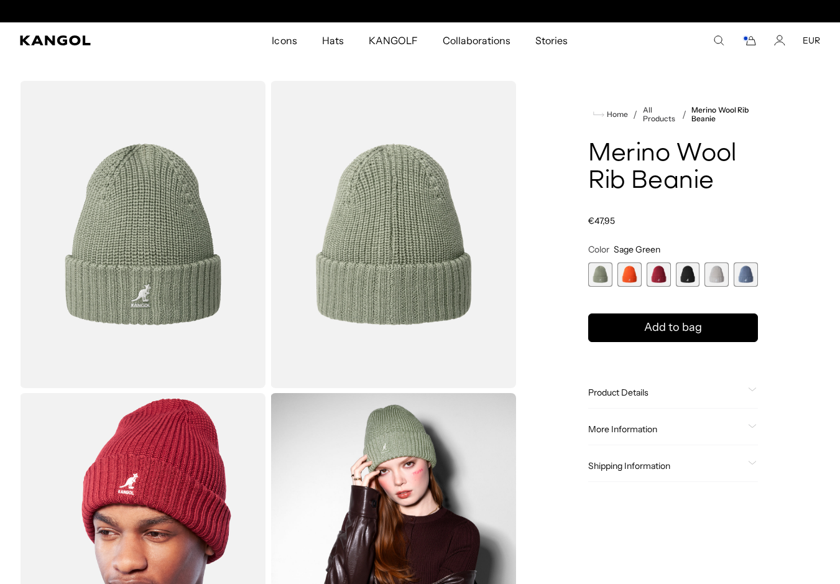
scroll to position [0, 256]
click at [686, 279] on span "4 of 6" at bounding box center [688, 274] width 24 height 24
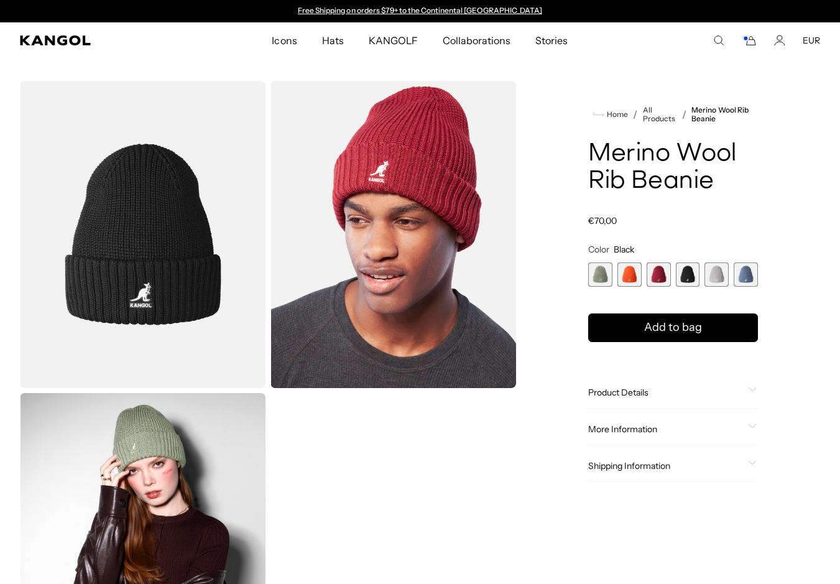
click at [749, 41] on icon "Cart" at bounding box center [749, 40] width 15 height 11
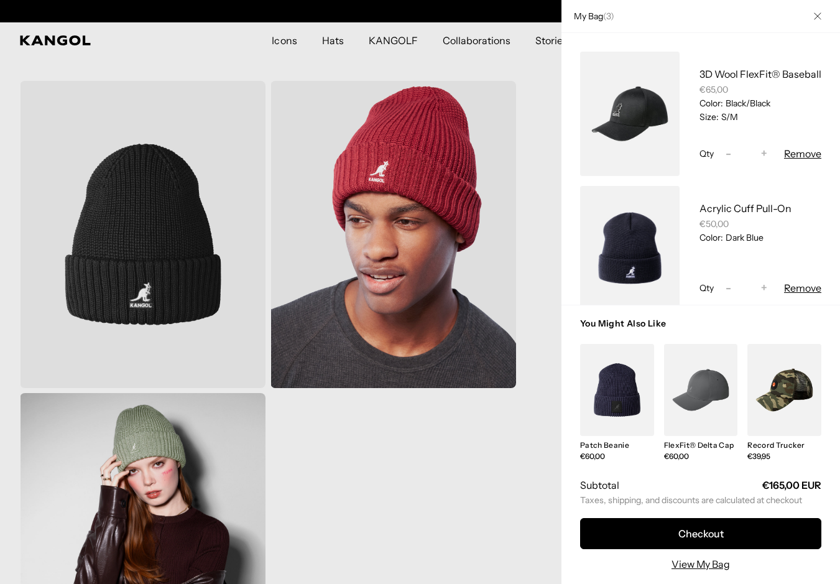
scroll to position [0, 256]
click at [644, 391] on link "My Bag" at bounding box center [617, 390] width 74 height 92
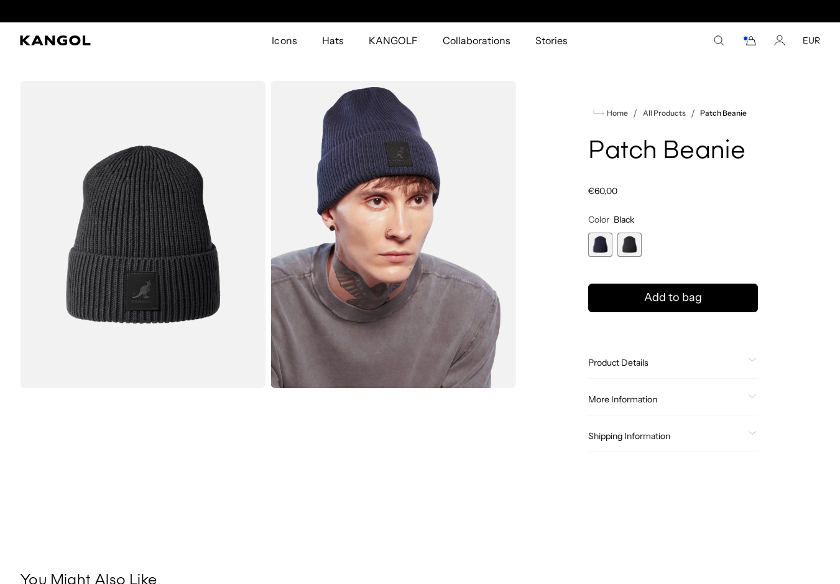
scroll to position [0, 256]
click at [747, 40] on rect "Cart" at bounding box center [745, 38] width 5 height 5
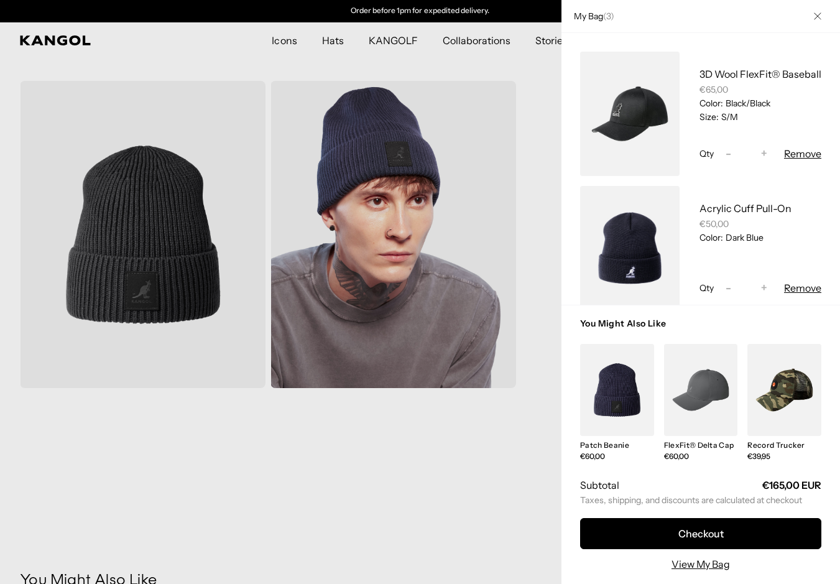
click at [667, 210] on link "My Bag" at bounding box center [630, 248] width 100 height 124
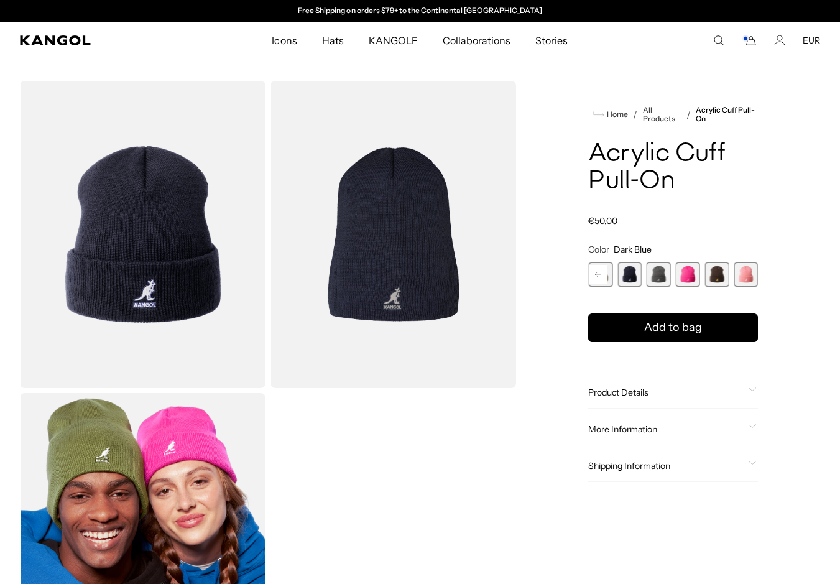
click at [749, 44] on icon "Cart" at bounding box center [749, 40] width 15 height 11
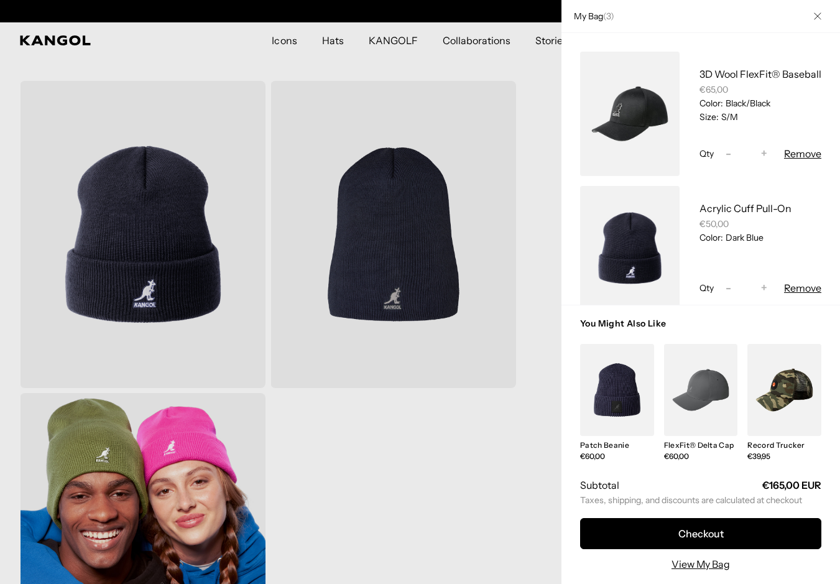
scroll to position [0, 256]
click at [646, 371] on link "My Bag" at bounding box center [617, 390] width 74 height 92
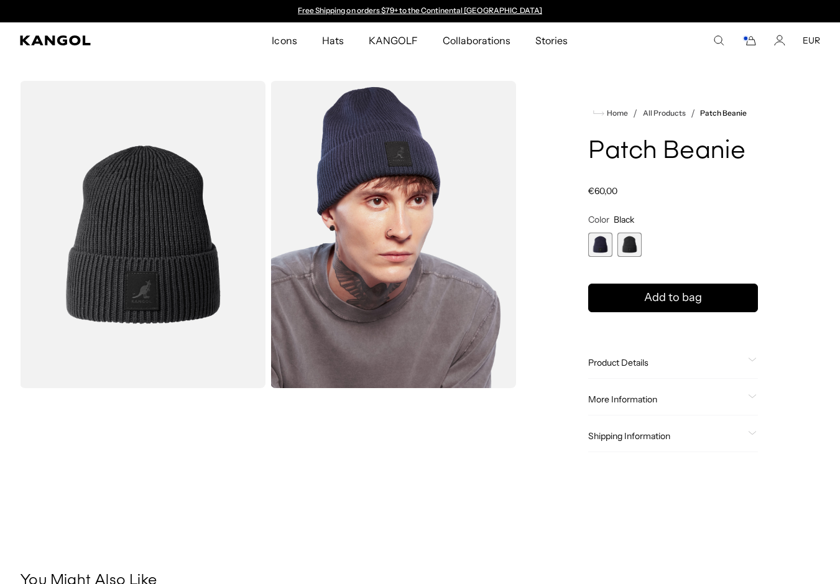
click at [626, 248] on span "2 of 2" at bounding box center [630, 245] width 24 height 24
click at [608, 248] on span "1 of 2" at bounding box center [600, 245] width 24 height 24
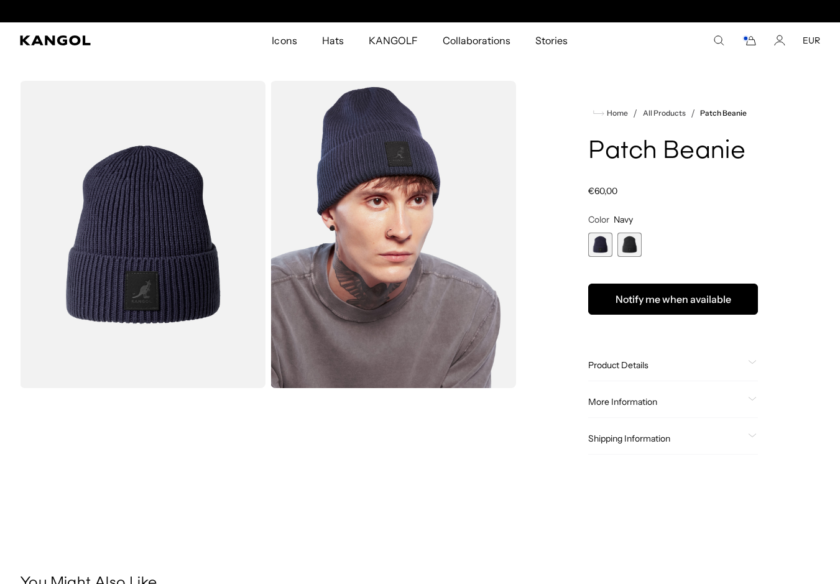
scroll to position [0, 256]
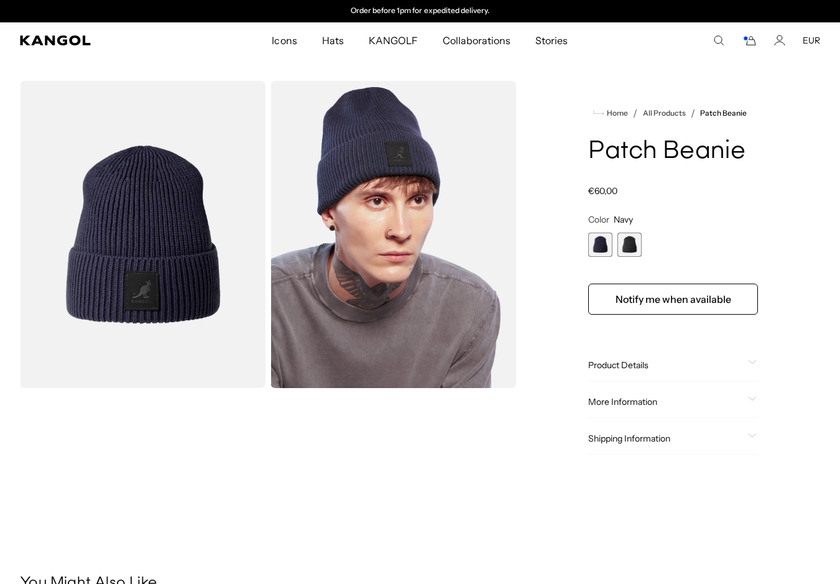
click at [632, 249] on span "2 of 2" at bounding box center [630, 245] width 24 height 24
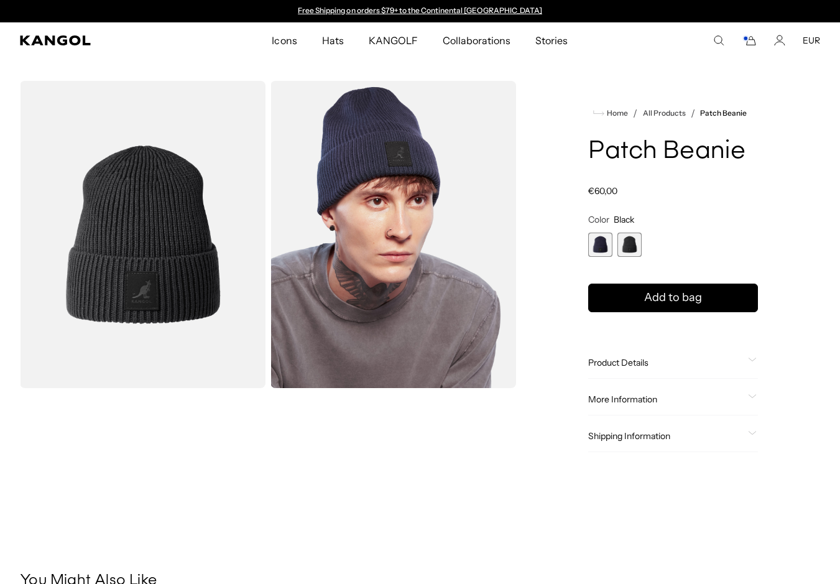
click at [605, 249] on span "1 of 2" at bounding box center [600, 245] width 24 height 24
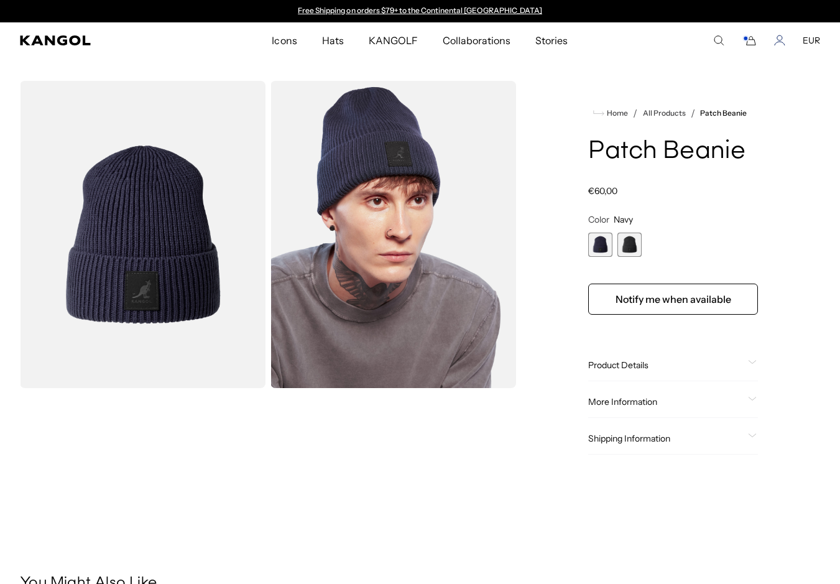
click at [780, 40] on icon "Account" at bounding box center [779, 37] width 5 height 5
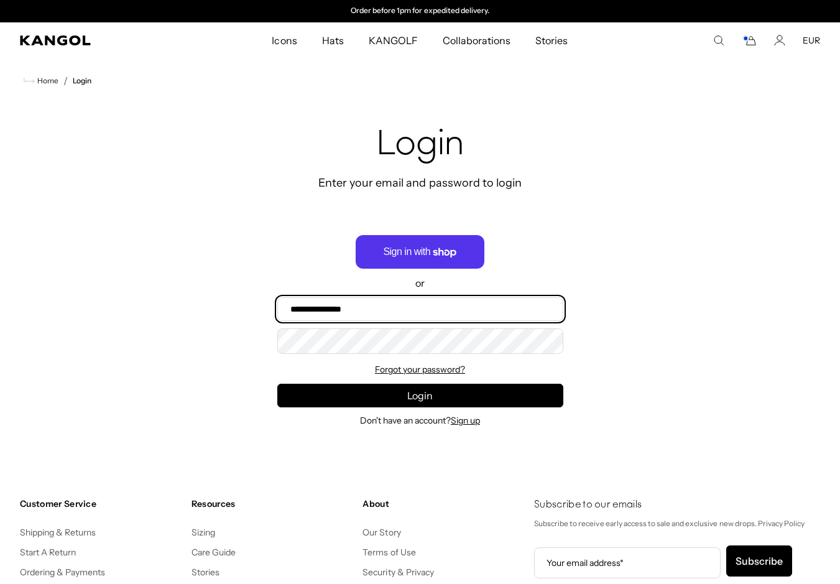
type input "**********"
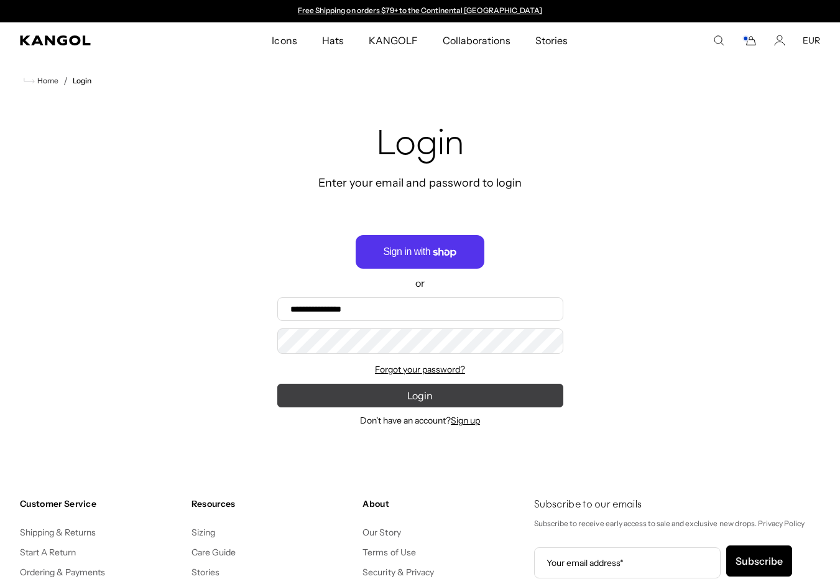
click at [437, 394] on button "Login" at bounding box center [420, 396] width 286 height 24
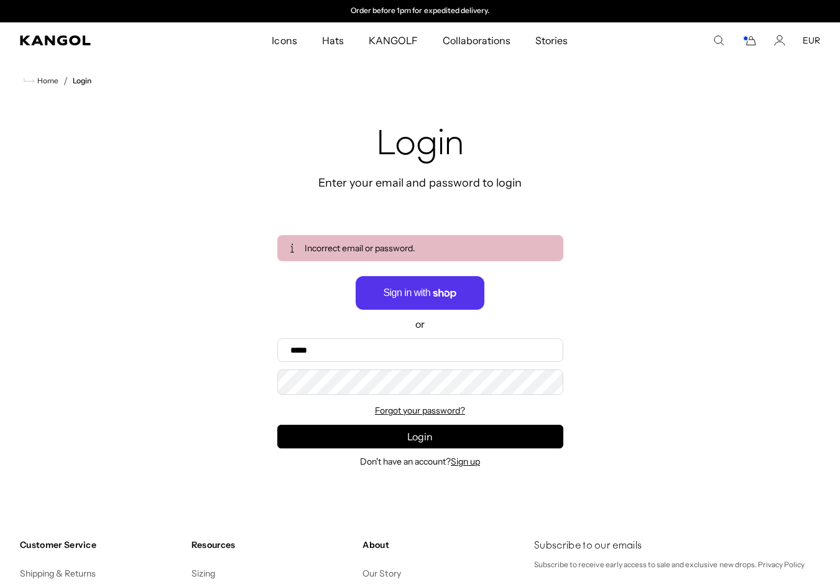
click at [747, 40] on rect "Cart" at bounding box center [745, 38] width 5 height 5
